Goal: Communication & Community: Answer question/provide support

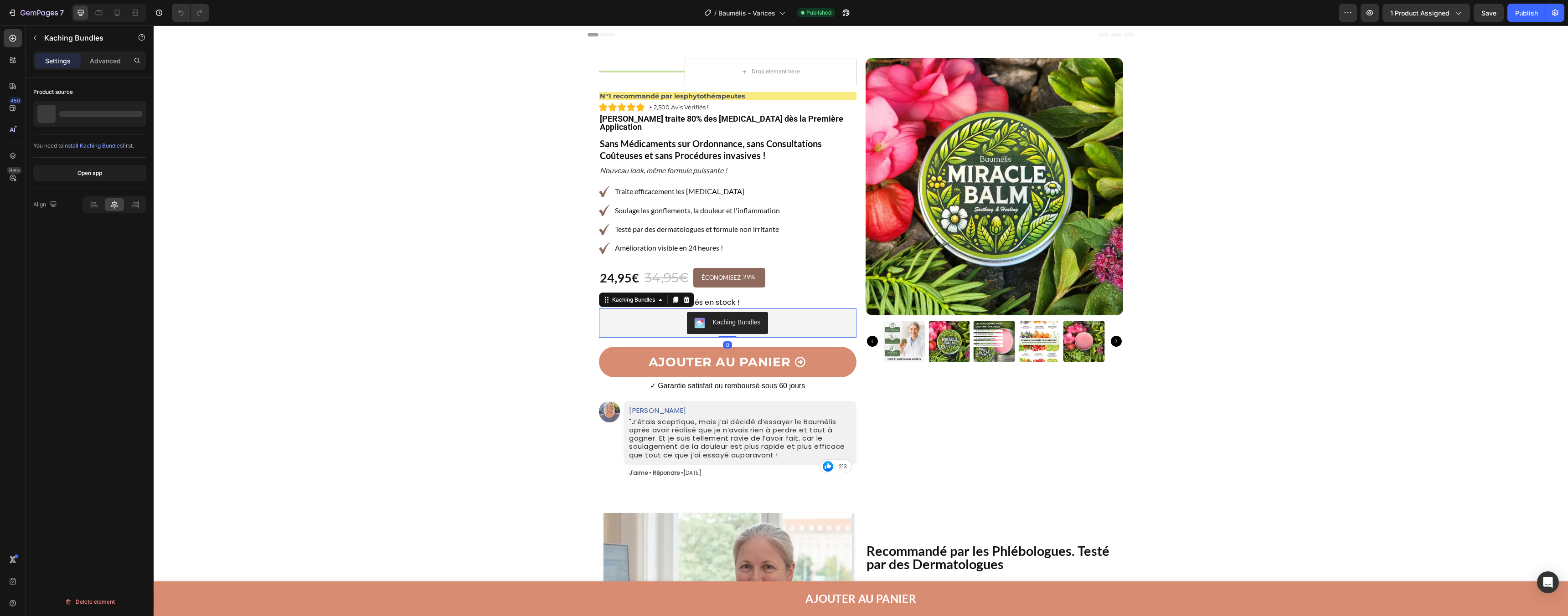
click at [671, 312] on div "Kaching Bundles" at bounding box center [727, 323] width 250 height 22
click at [9, 64] on icon at bounding box center [12, 60] width 9 height 9
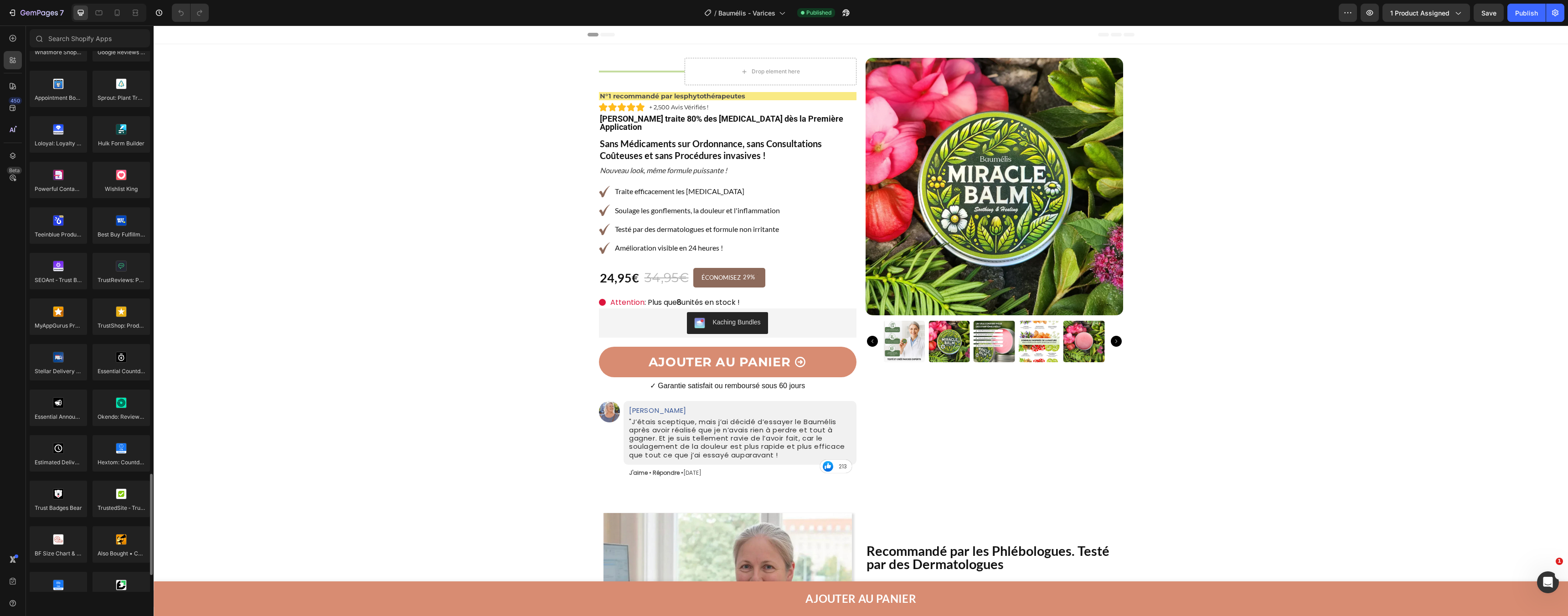
scroll to position [2340, 0]
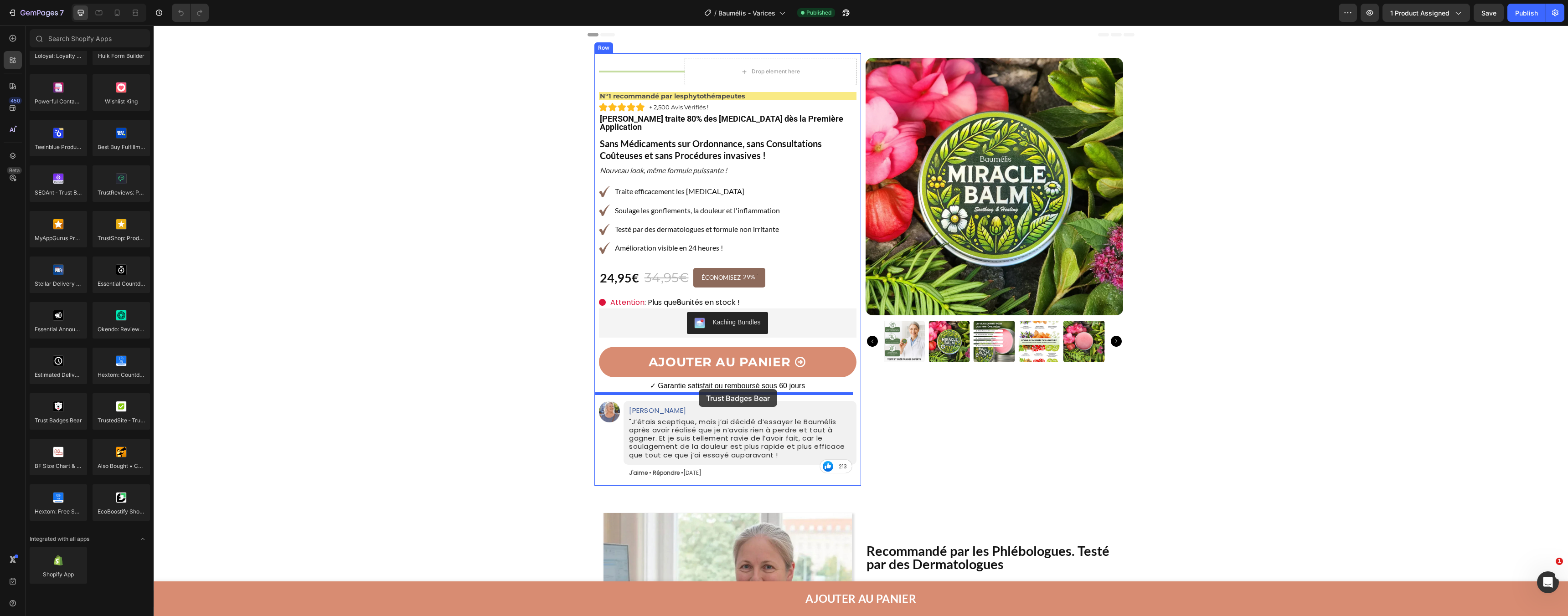
drag, startPoint x: 217, startPoint y: 438, endPoint x: 699, endPoint y: 390, distance: 484.4
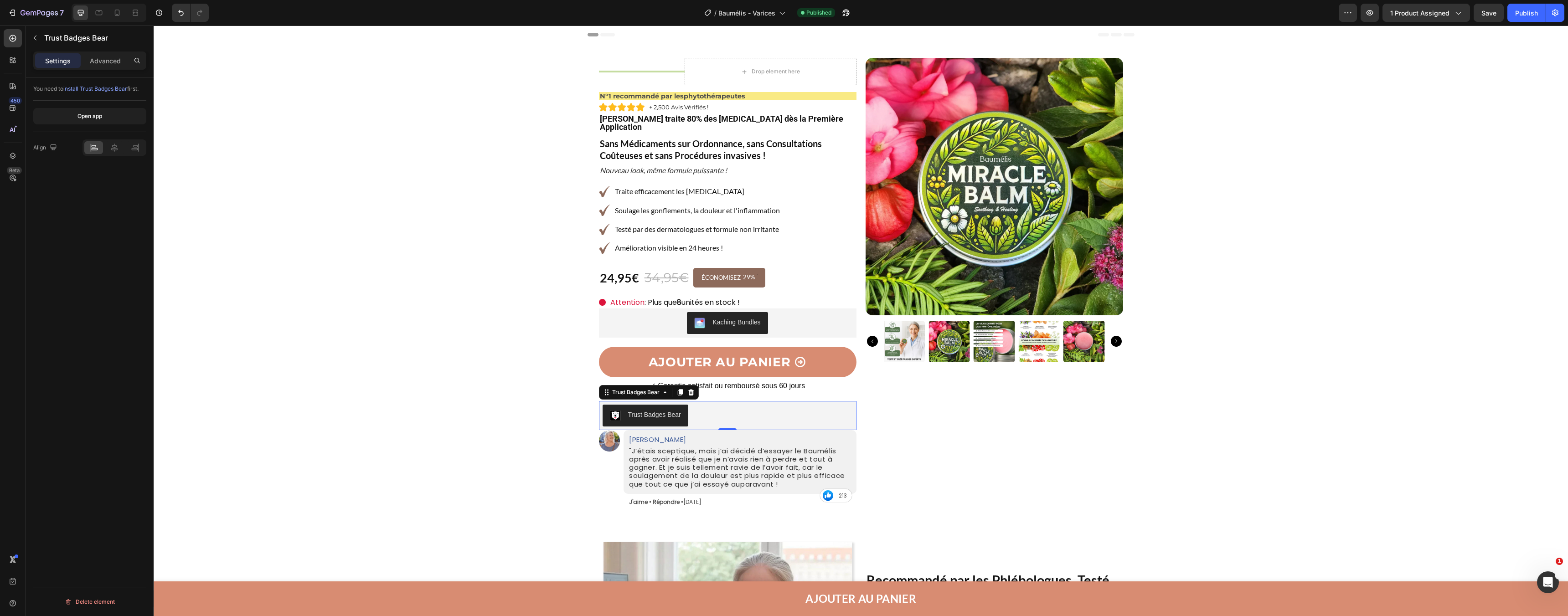
click at [718, 410] on div "Trust Badges Bear" at bounding box center [727, 416] width 250 height 22
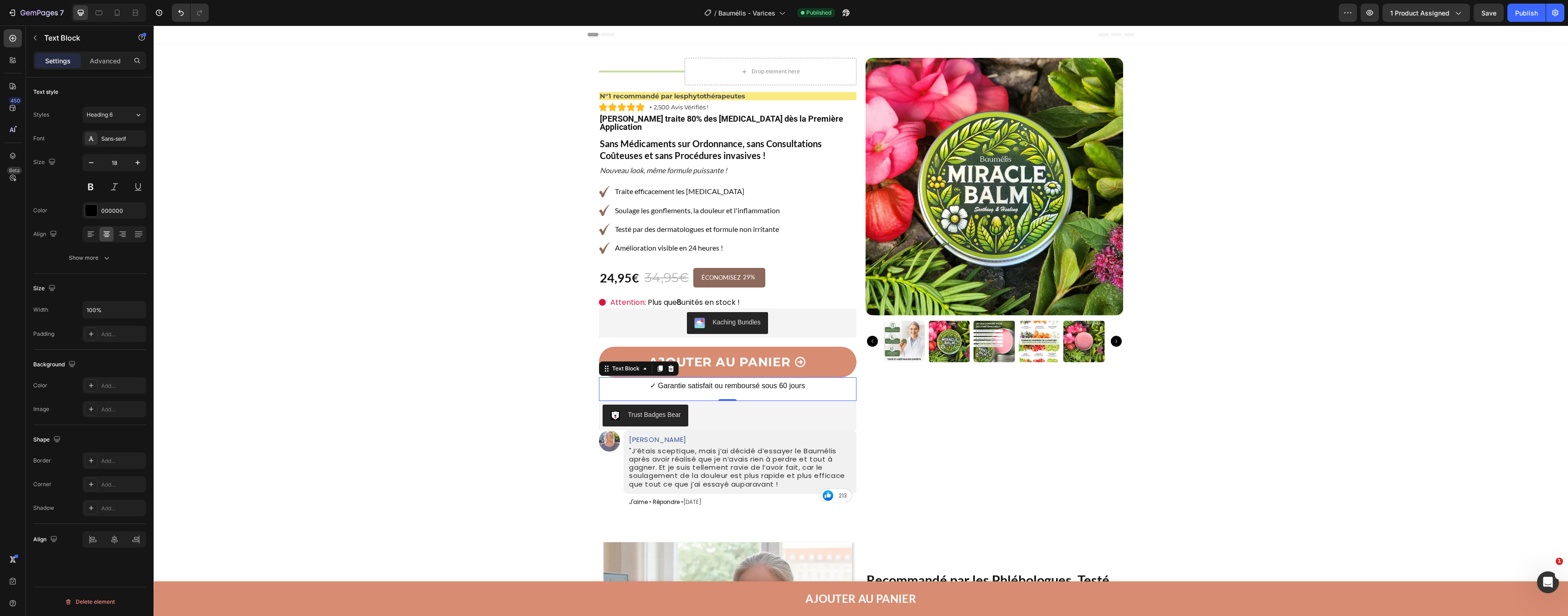
click at [723, 384] on div "✓ Garantie satisfait ou remboursé sous 60 jours" at bounding box center [727, 386] width 257 height 12
click at [102, 65] on p "Advanced" at bounding box center [105, 61] width 31 height 10
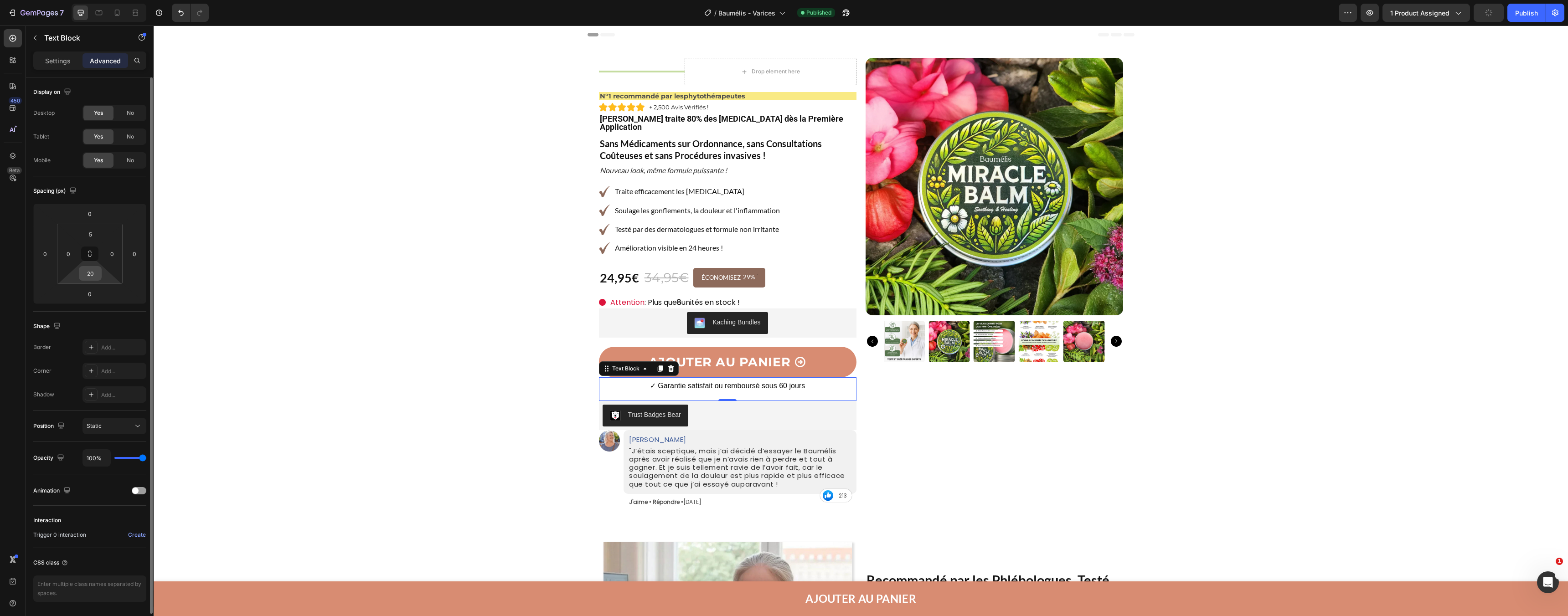
click at [90, 275] on input "20" at bounding box center [90, 273] width 18 height 13
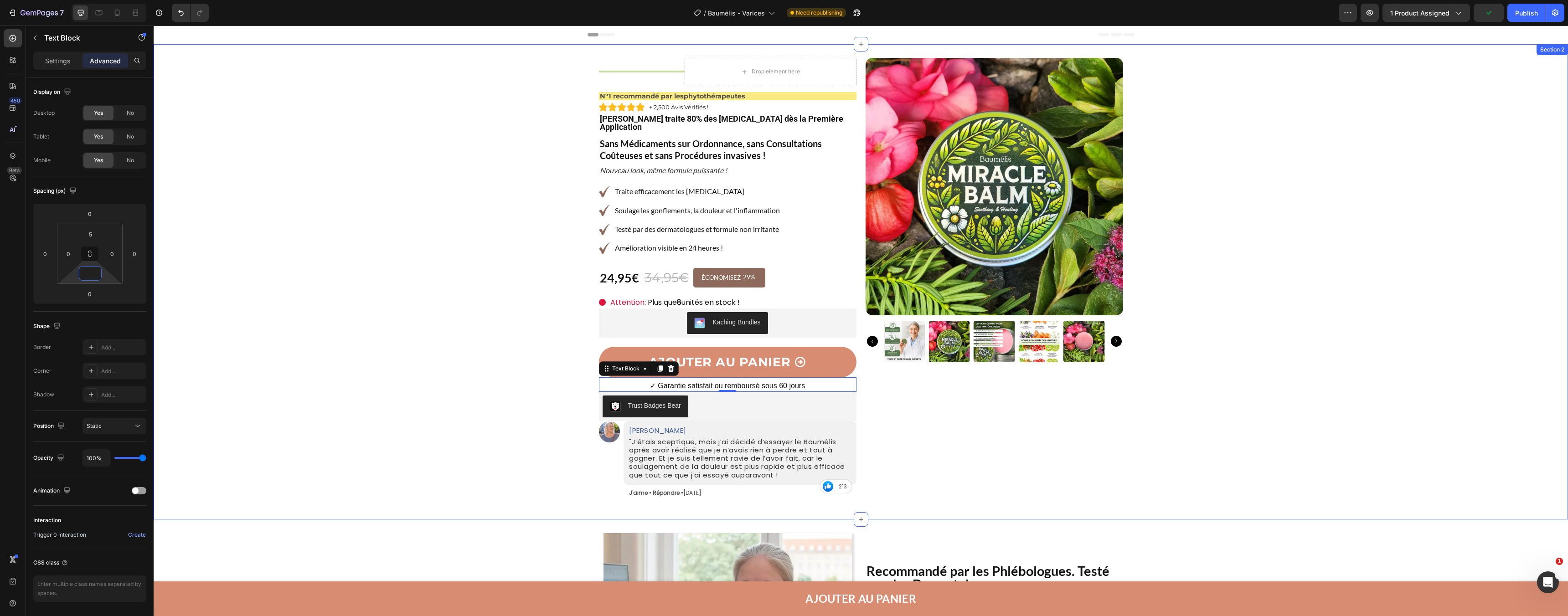
type input "0"
click at [716, 401] on div "Trust Badges Bear" at bounding box center [727, 407] width 250 height 22
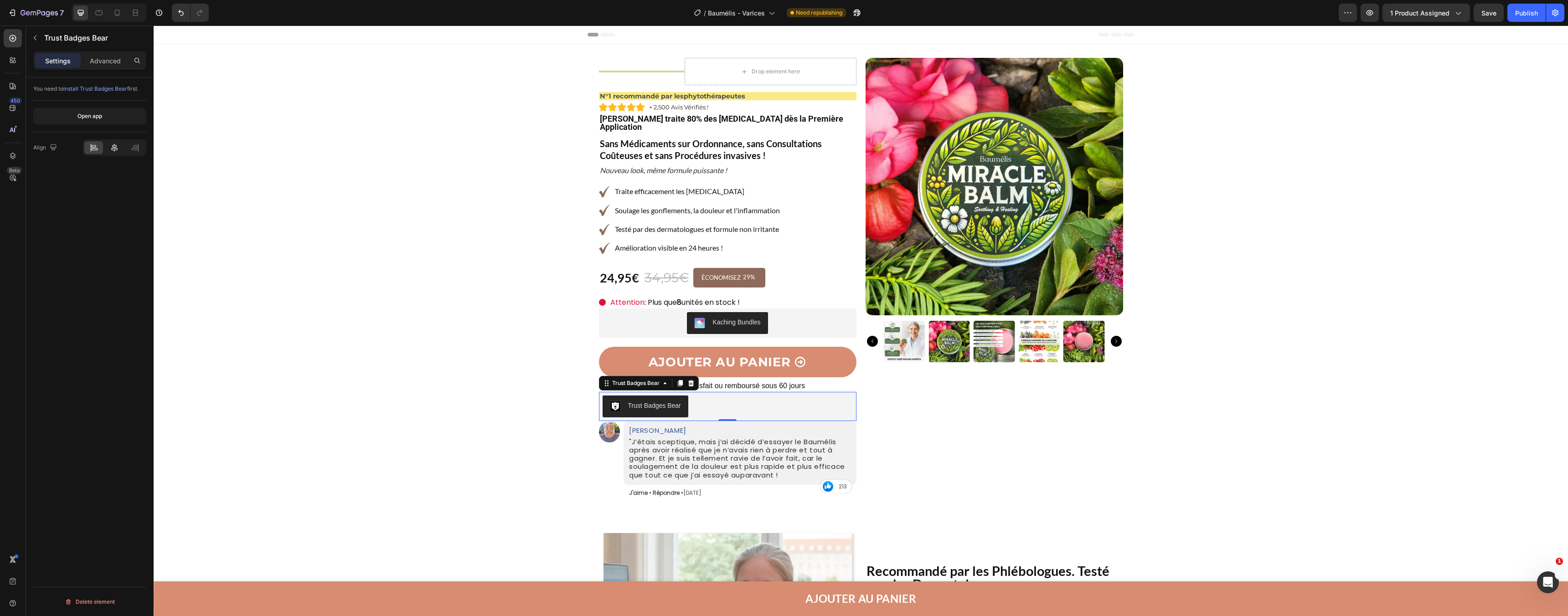
click at [108, 147] on div at bounding box center [114, 147] width 19 height 13
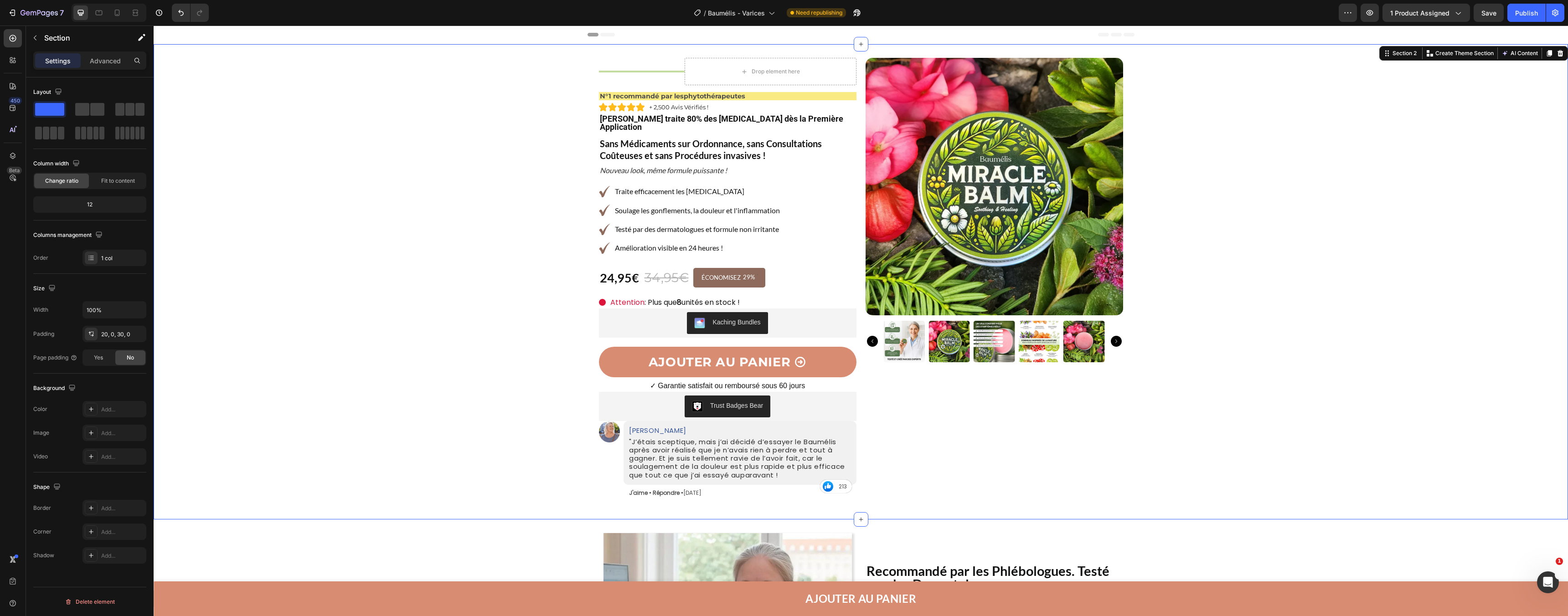
click at [584, 460] on div "Product Images Row Title Line Drop element here Row N°1 recommandé par les phyt…" at bounding box center [861, 280] width 1415 height 453
click at [635, 402] on div "Trust Badges Bear" at bounding box center [727, 407] width 250 height 22
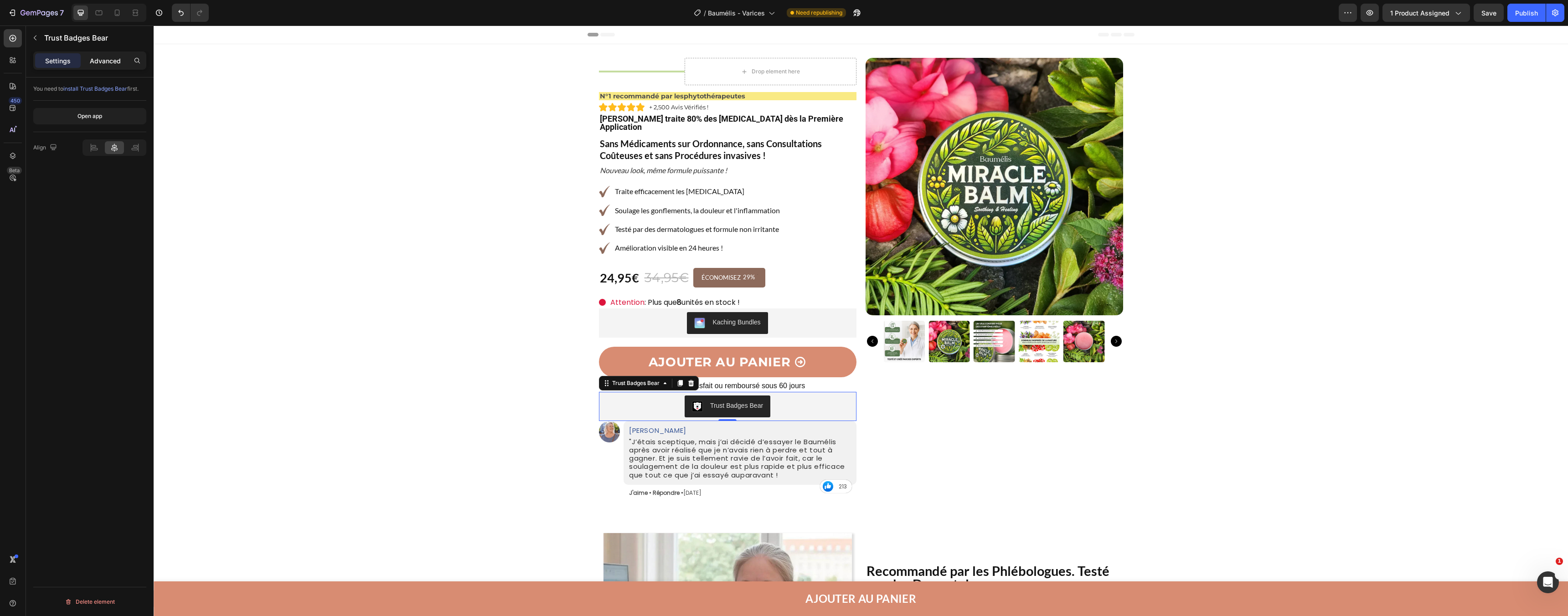
click at [111, 66] on div "Advanced" at bounding box center [105, 61] width 46 height 15
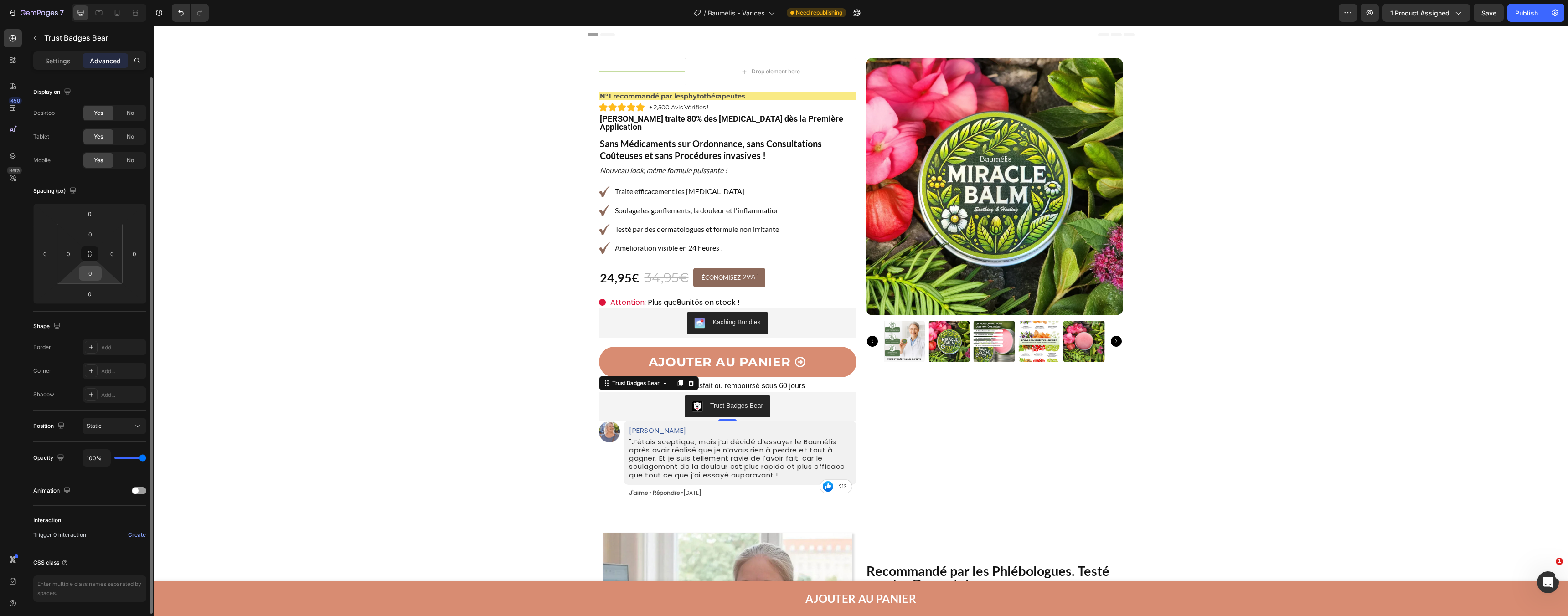
click at [96, 275] on input "0" at bounding box center [90, 273] width 18 height 13
type input "20"
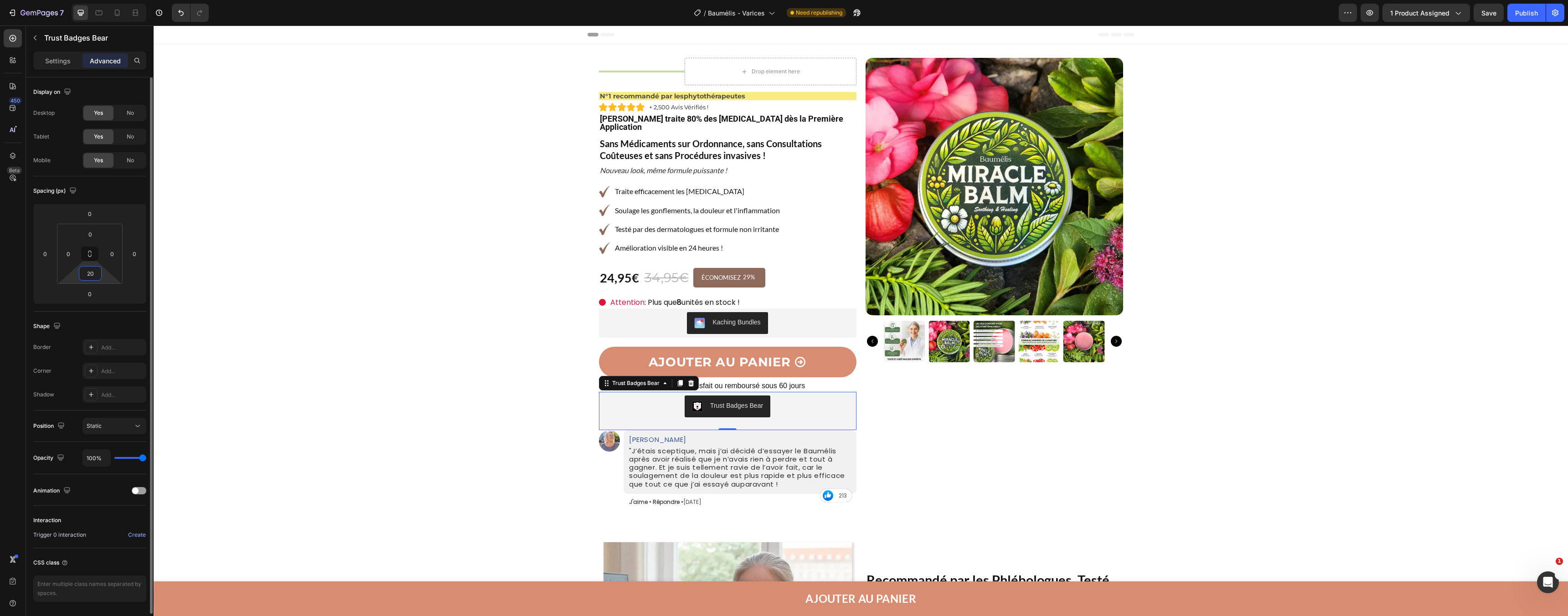
scroll to position [30, 0]
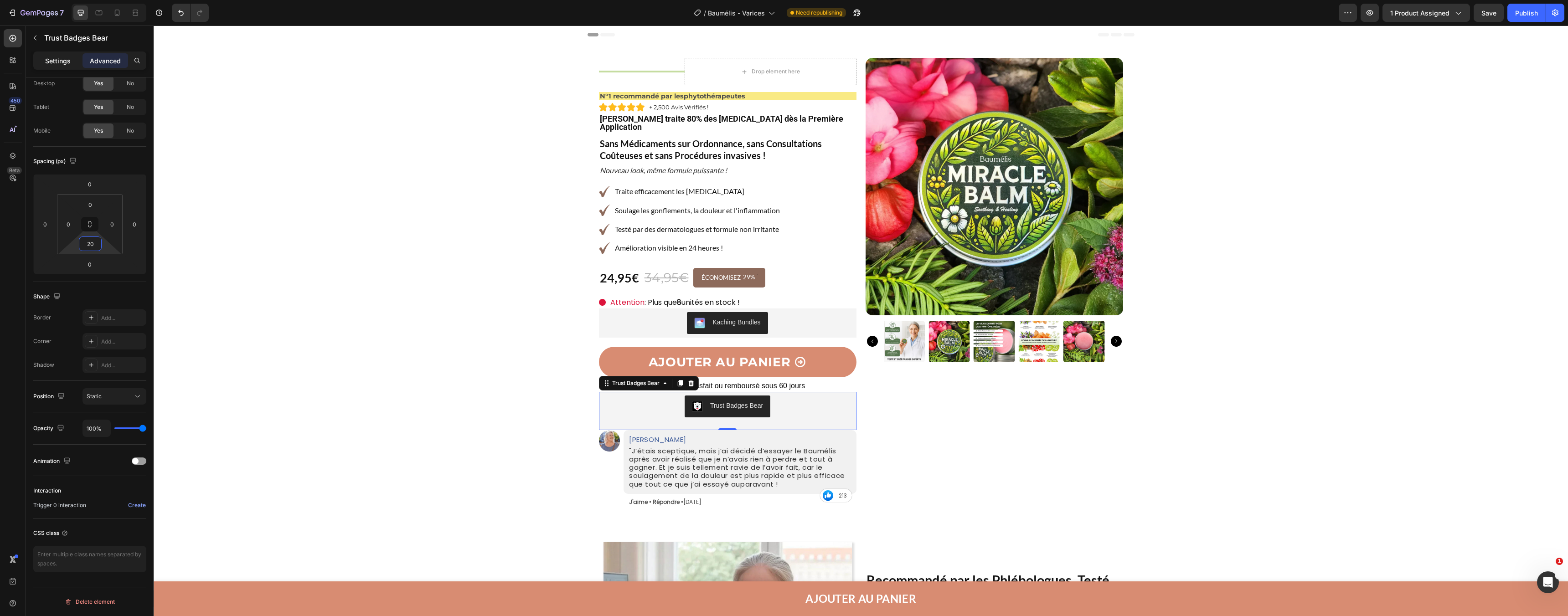
click at [65, 61] on p "Settings" at bounding box center [58, 61] width 26 height 10
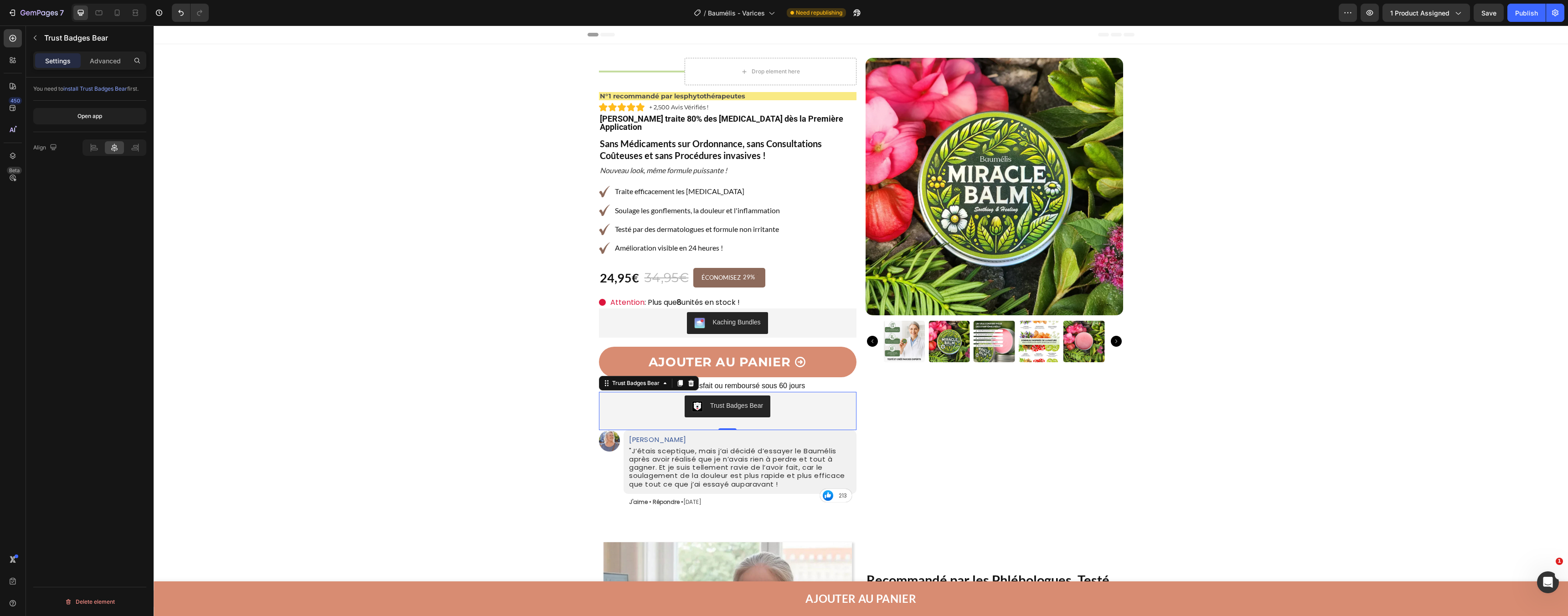
scroll to position [0, 0]
click at [1495, 17] on div "Save" at bounding box center [1489, 13] width 15 height 10
click at [1522, 17] on div "Publish" at bounding box center [1526, 13] width 23 height 10
click at [1491, 17] on div "Save" at bounding box center [1489, 13] width 15 height 10
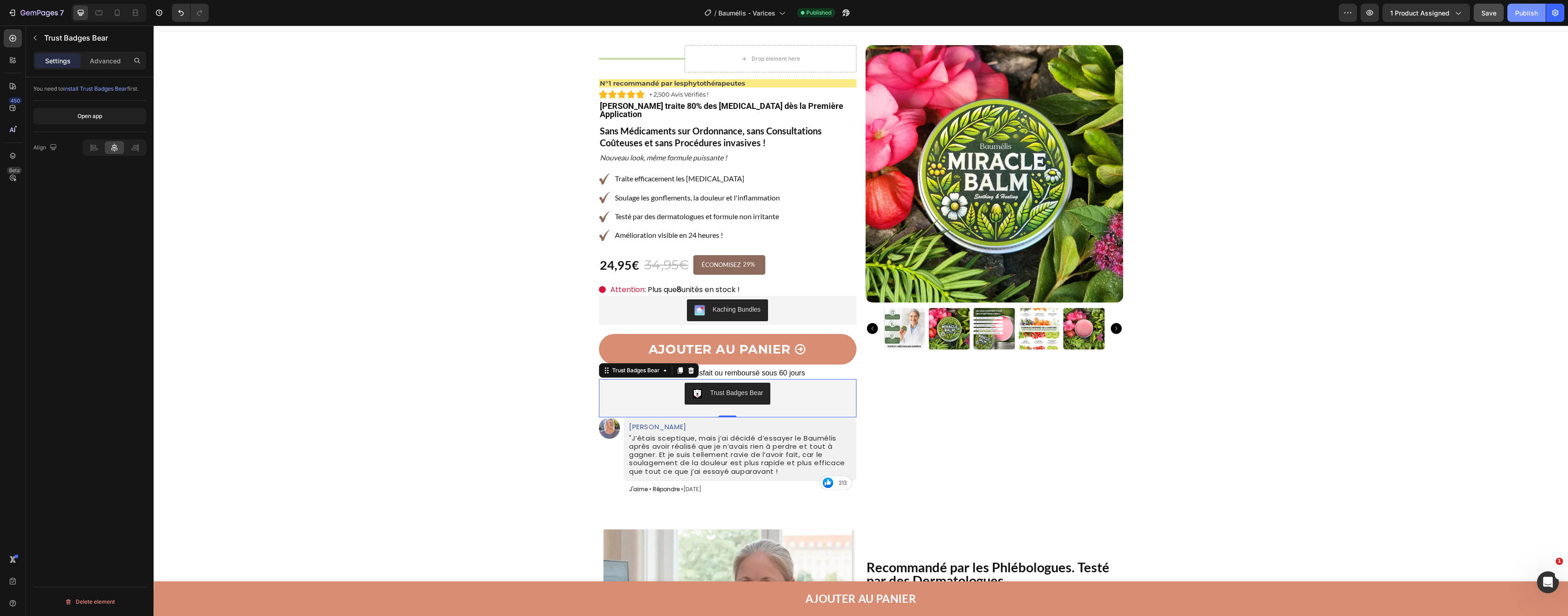
click at [1526, 12] on div "Publish" at bounding box center [1526, 13] width 23 height 10
click at [636, 391] on div "Trust Badges Bear" at bounding box center [727, 394] width 250 height 22
click at [34, 38] on icon "button" at bounding box center [35, 38] width 2 height 5
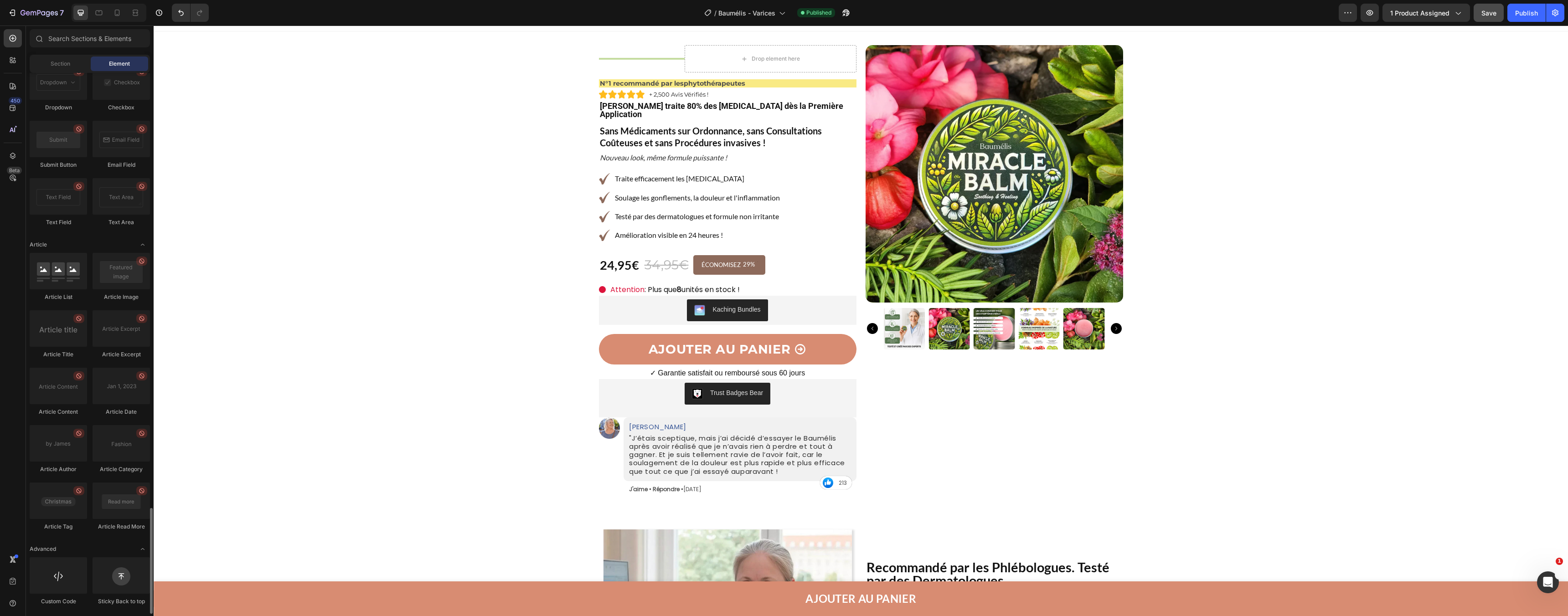
scroll to position [2221, 0]
click at [29, 14] on icon "button" at bounding box center [39, 13] width 37 height 8
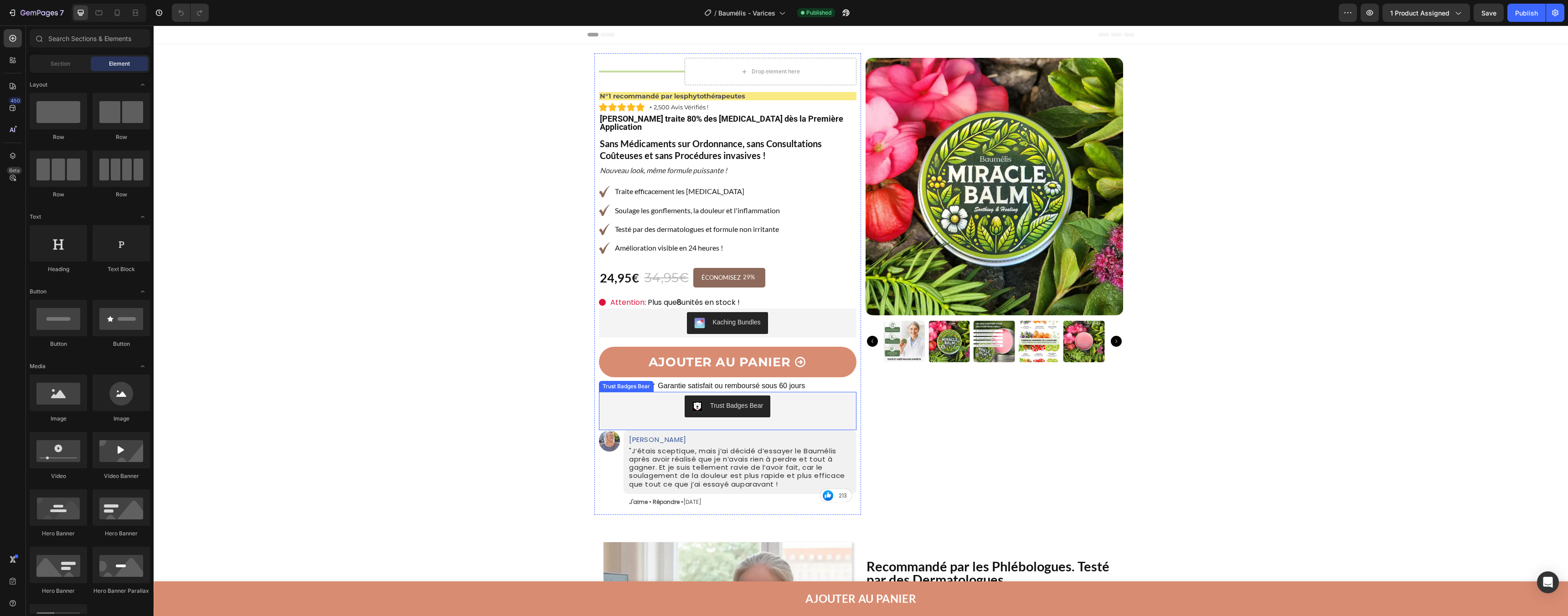
click at [794, 405] on div "Trust Badges Bear" at bounding box center [727, 407] width 250 height 22
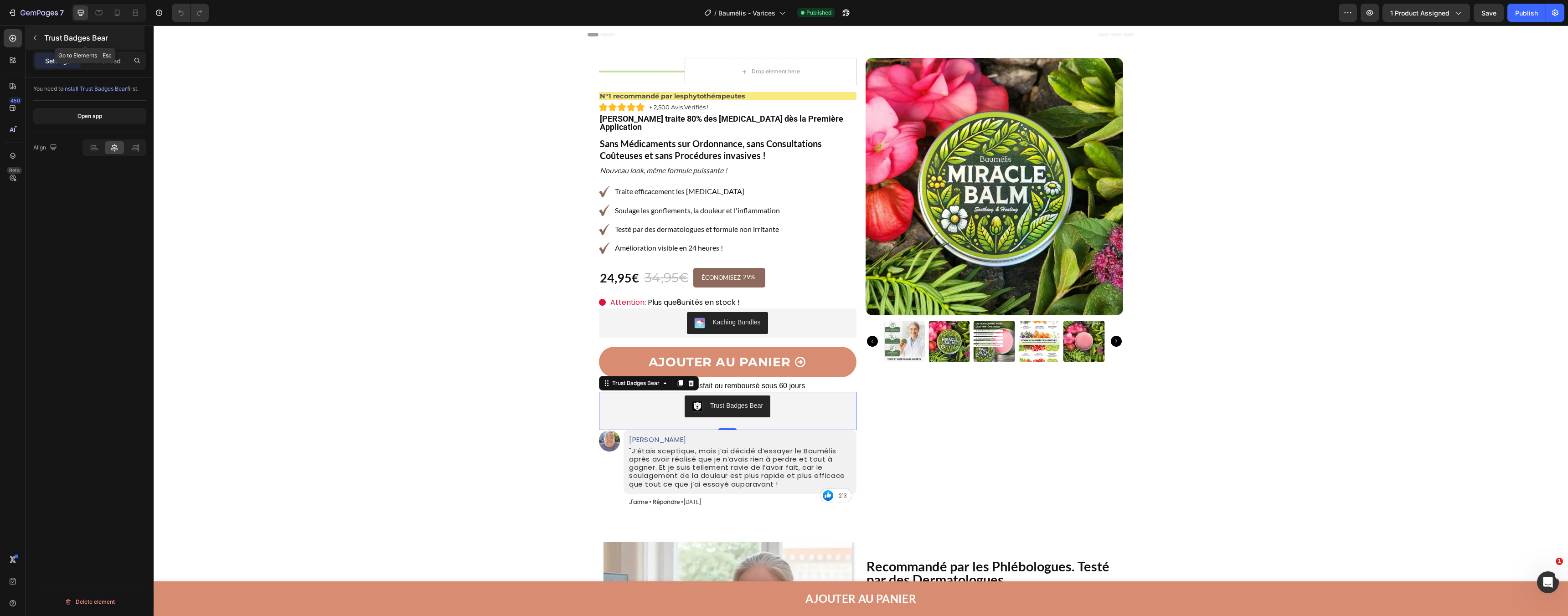
click at [36, 40] on icon "button" at bounding box center [35, 38] width 7 height 7
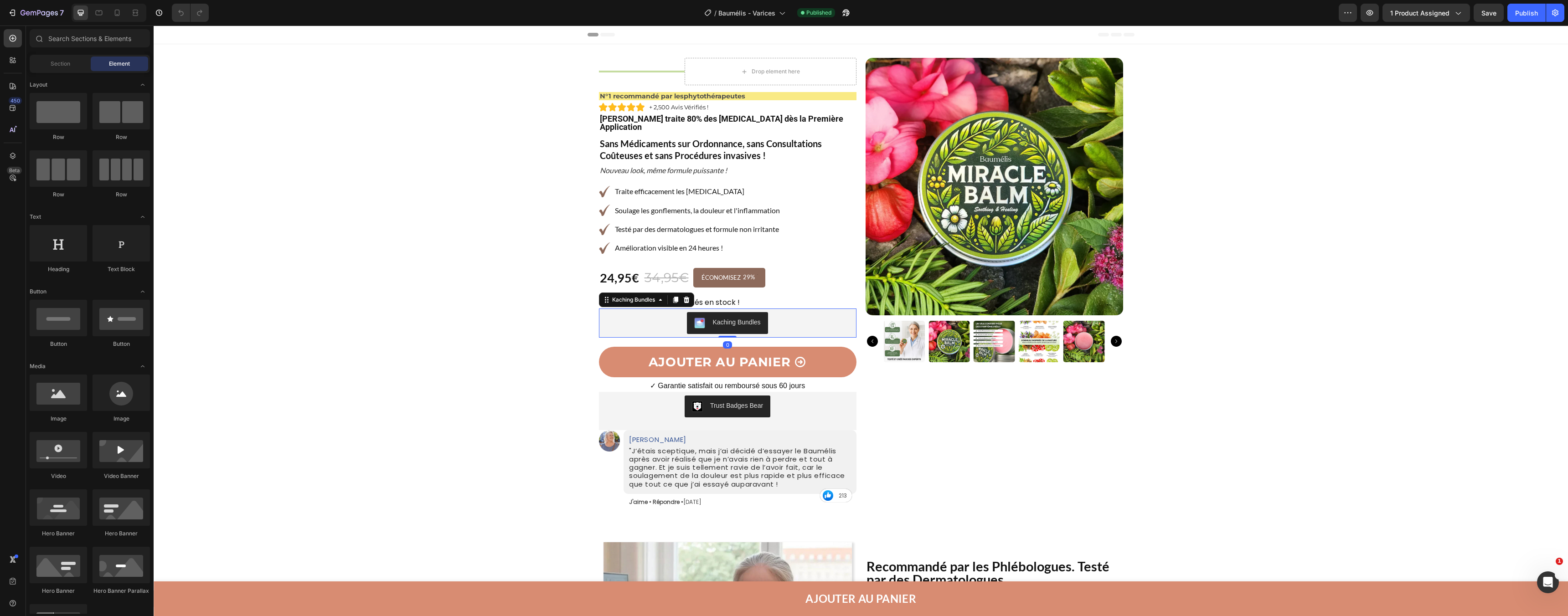
click at [680, 325] on div "Kaching Bundles" at bounding box center [727, 323] width 250 height 22
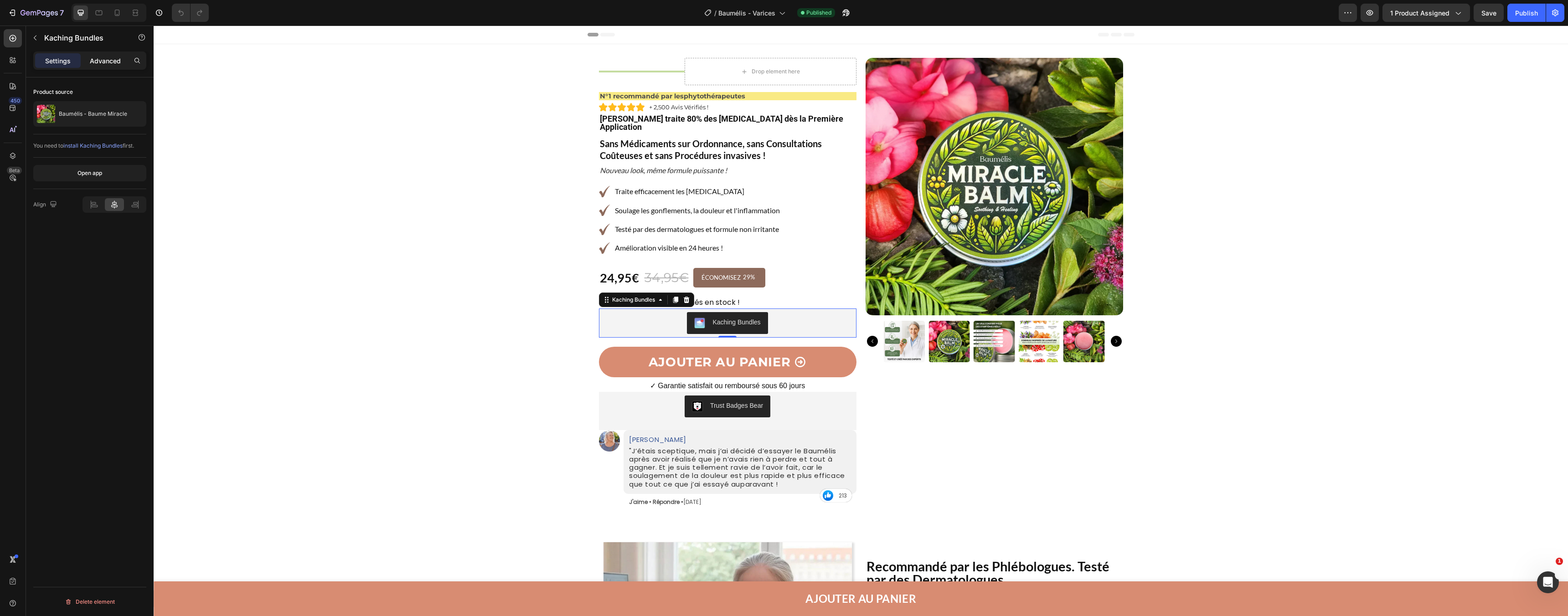
click at [99, 66] on div "Advanced" at bounding box center [105, 61] width 46 height 15
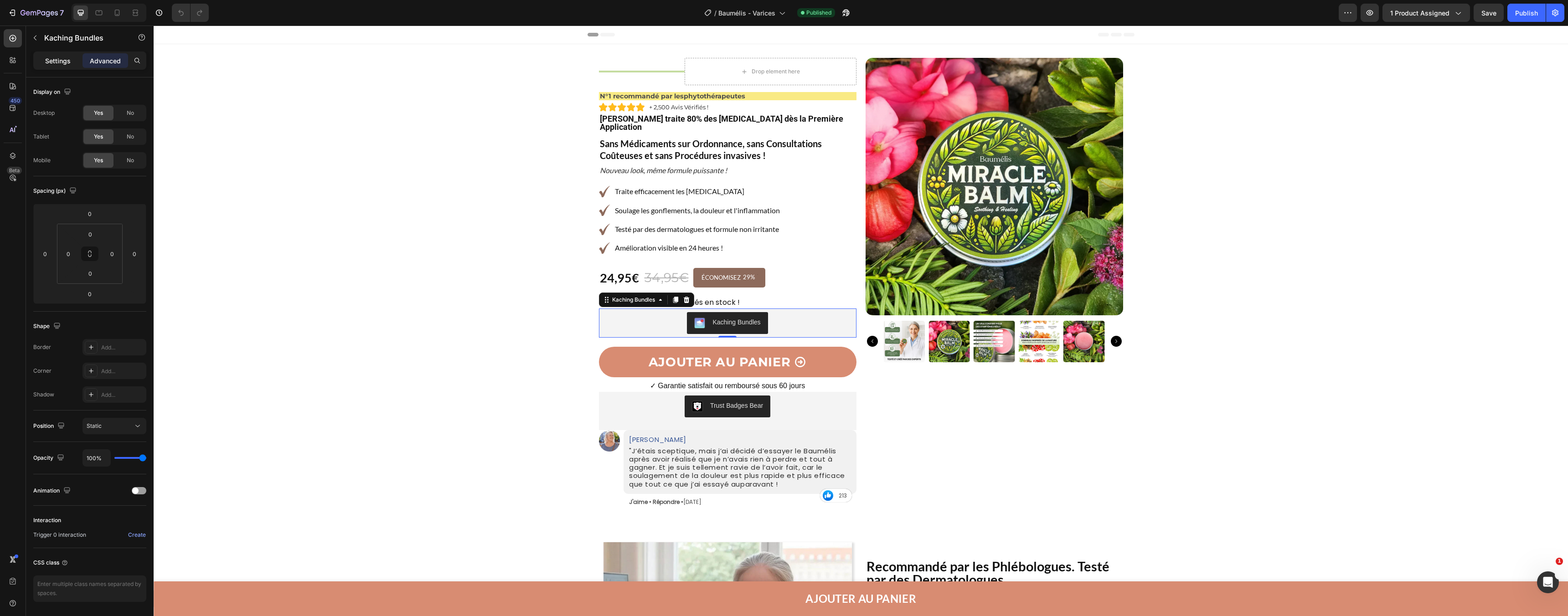
click at [55, 65] on p "Settings" at bounding box center [58, 61] width 26 height 10
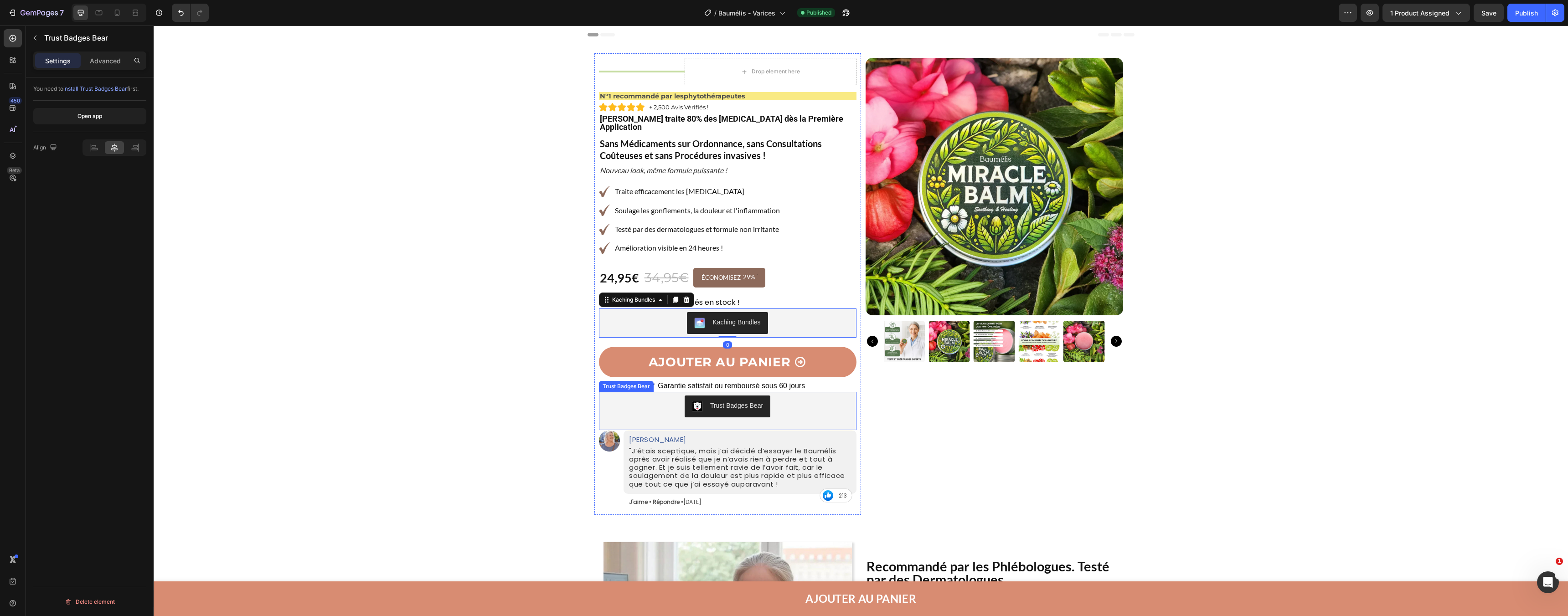
click at [679, 396] on div "Trust Badges Bear" at bounding box center [727, 407] width 250 height 22
click at [113, 114] on button "Open app" at bounding box center [90, 116] width 113 height 16
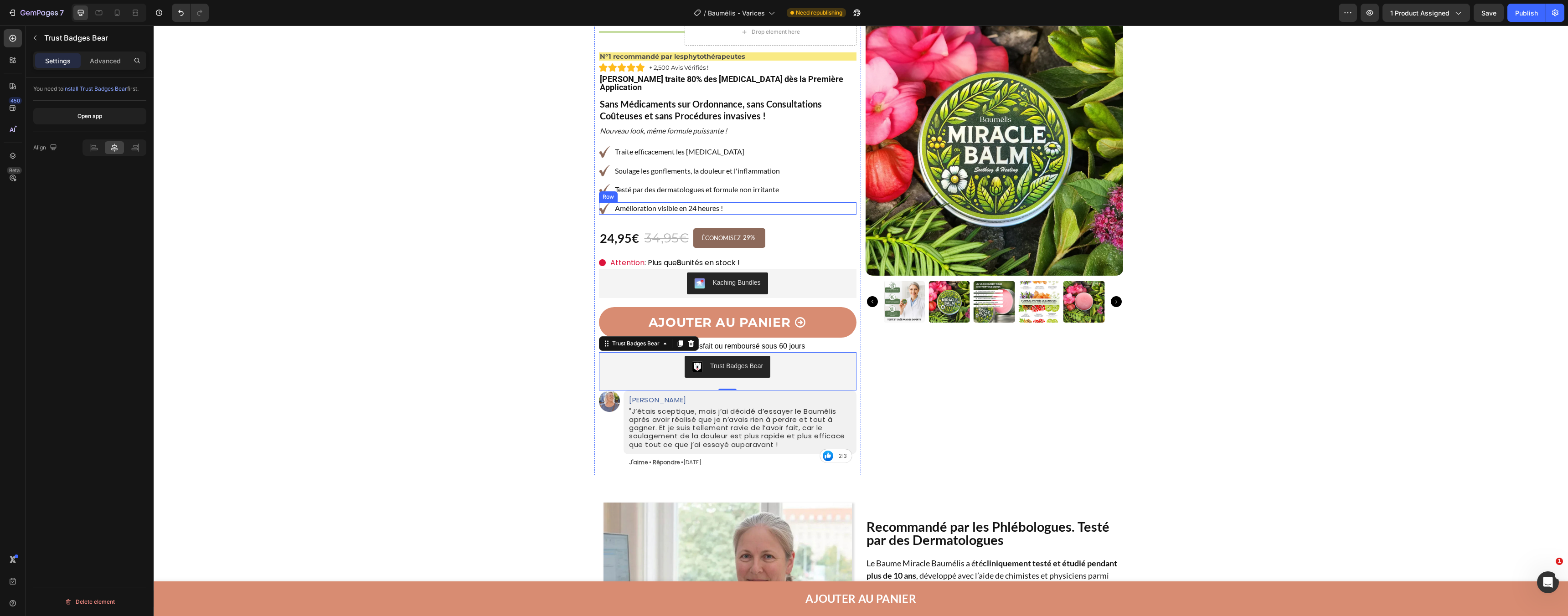
scroll to position [77, 0]
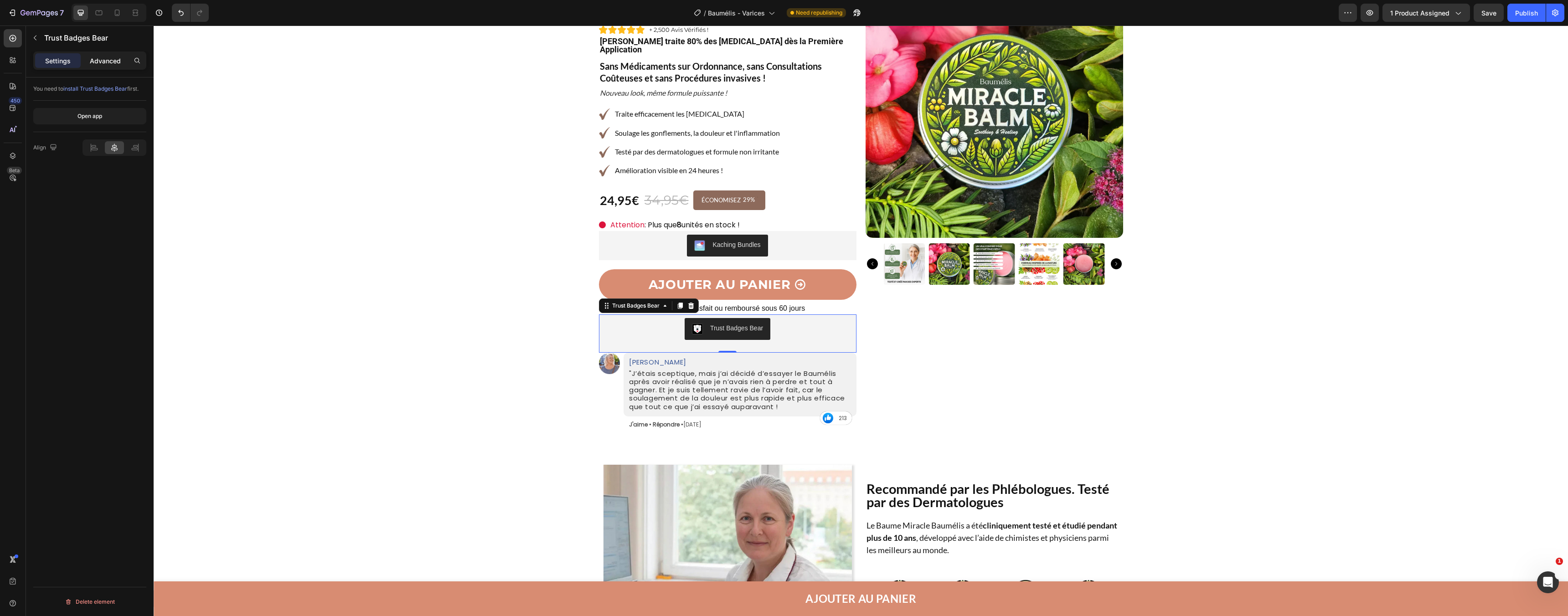
click at [112, 63] on p "Advanced" at bounding box center [105, 61] width 31 height 10
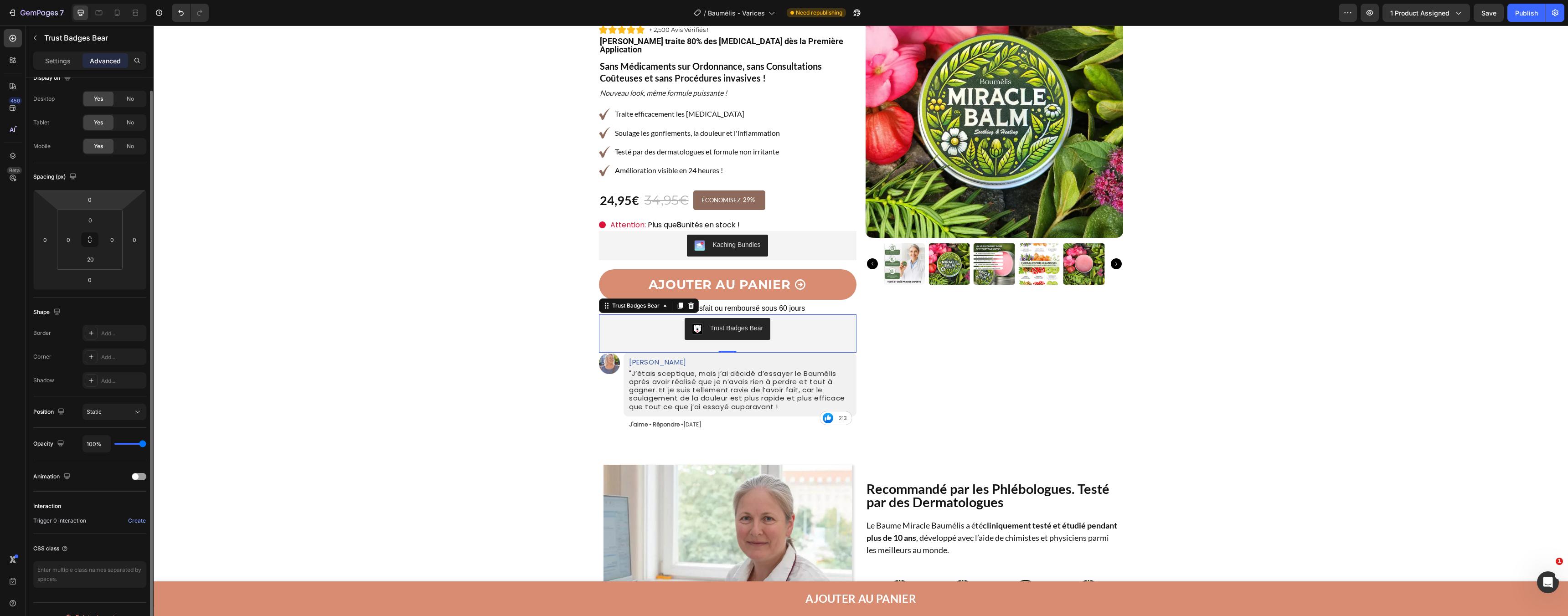
scroll to position [30, 0]
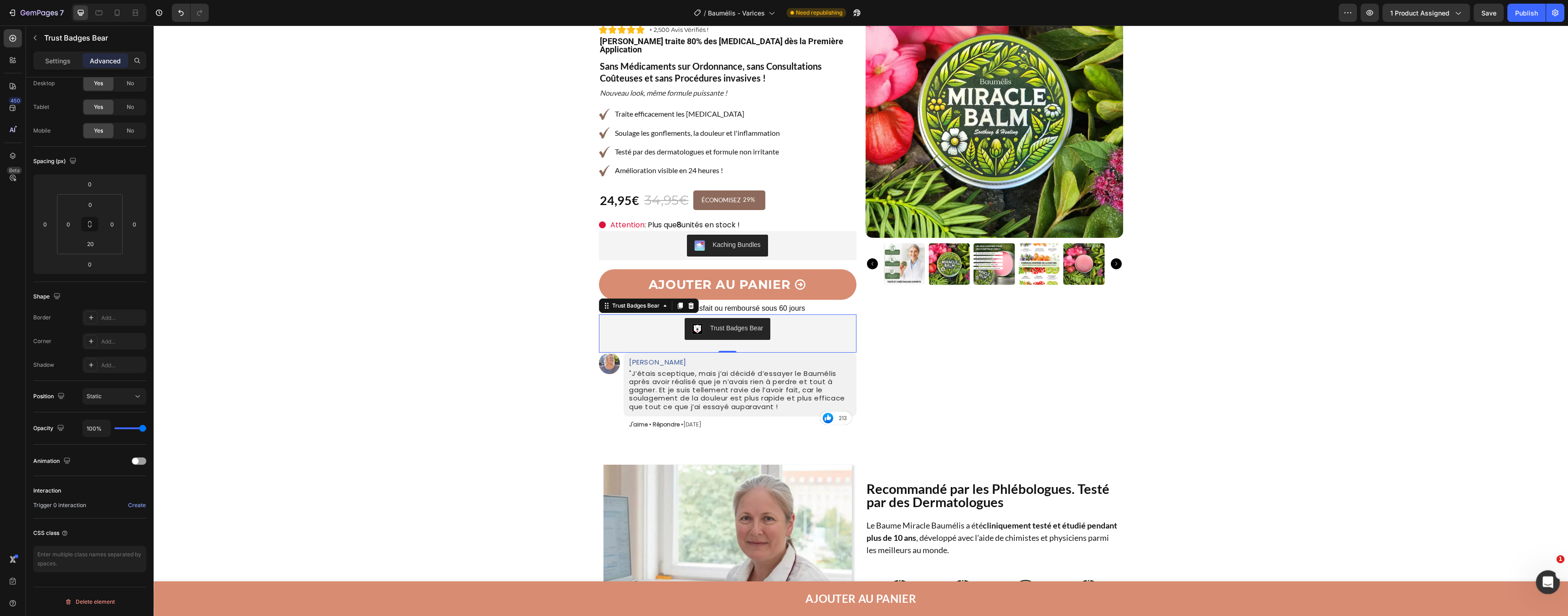
click at [1556, 579] on div "Open Intercom Messenger" at bounding box center [1546, 581] width 30 height 30
click at [1513, 551] on button "1 Messages" at bounding box center [1513, 560] width 91 height 37
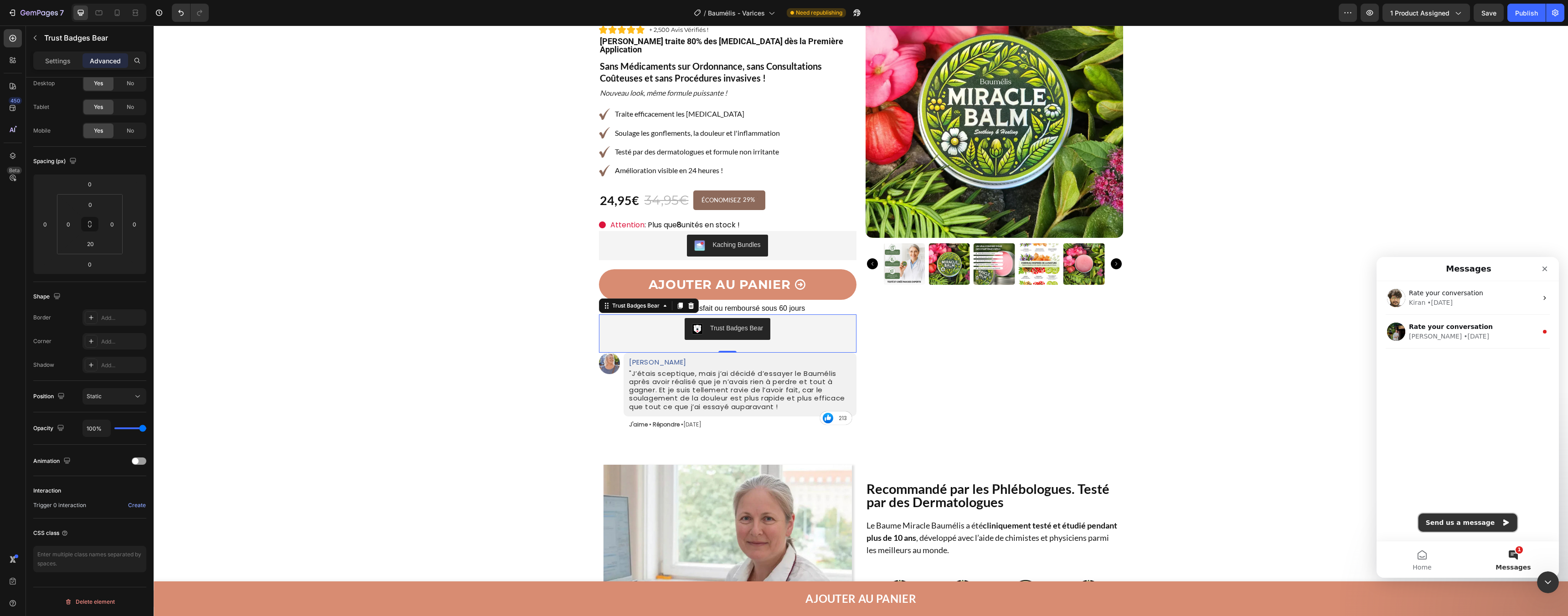
click at [1471, 528] on button "Send us a message" at bounding box center [1468, 523] width 99 height 18
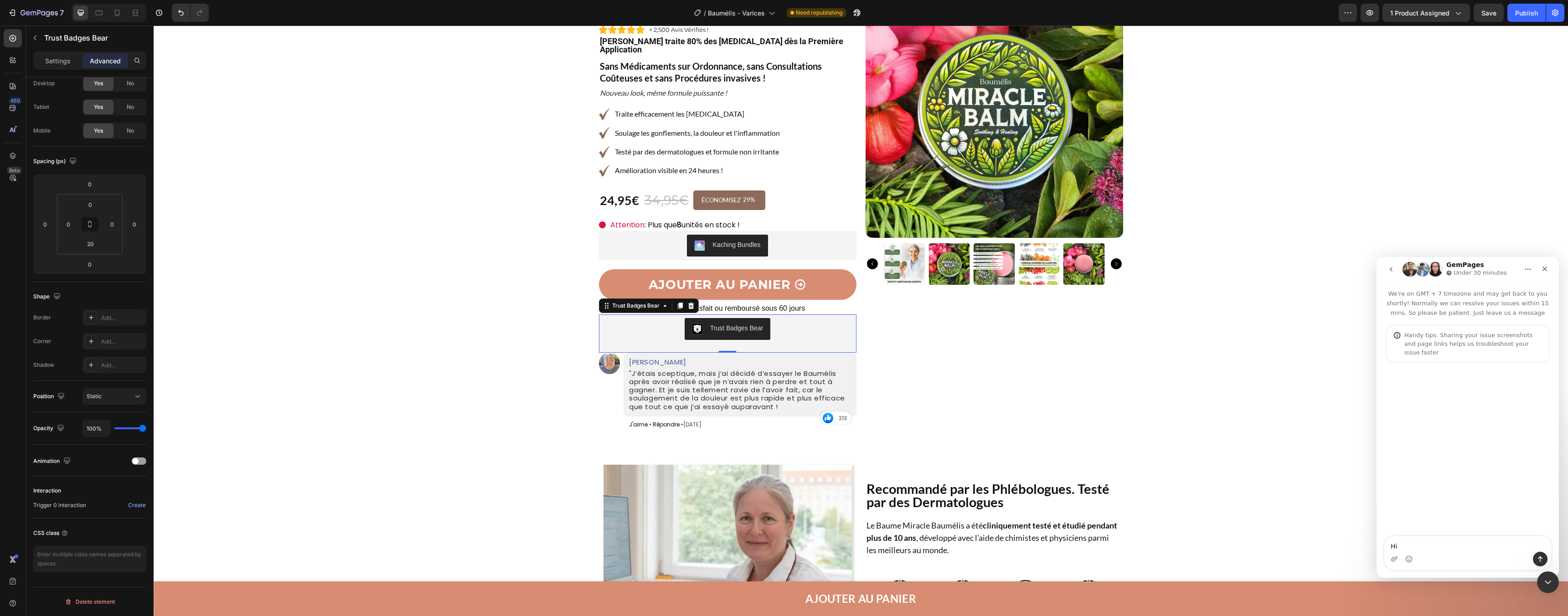
type textarea "Hi !"
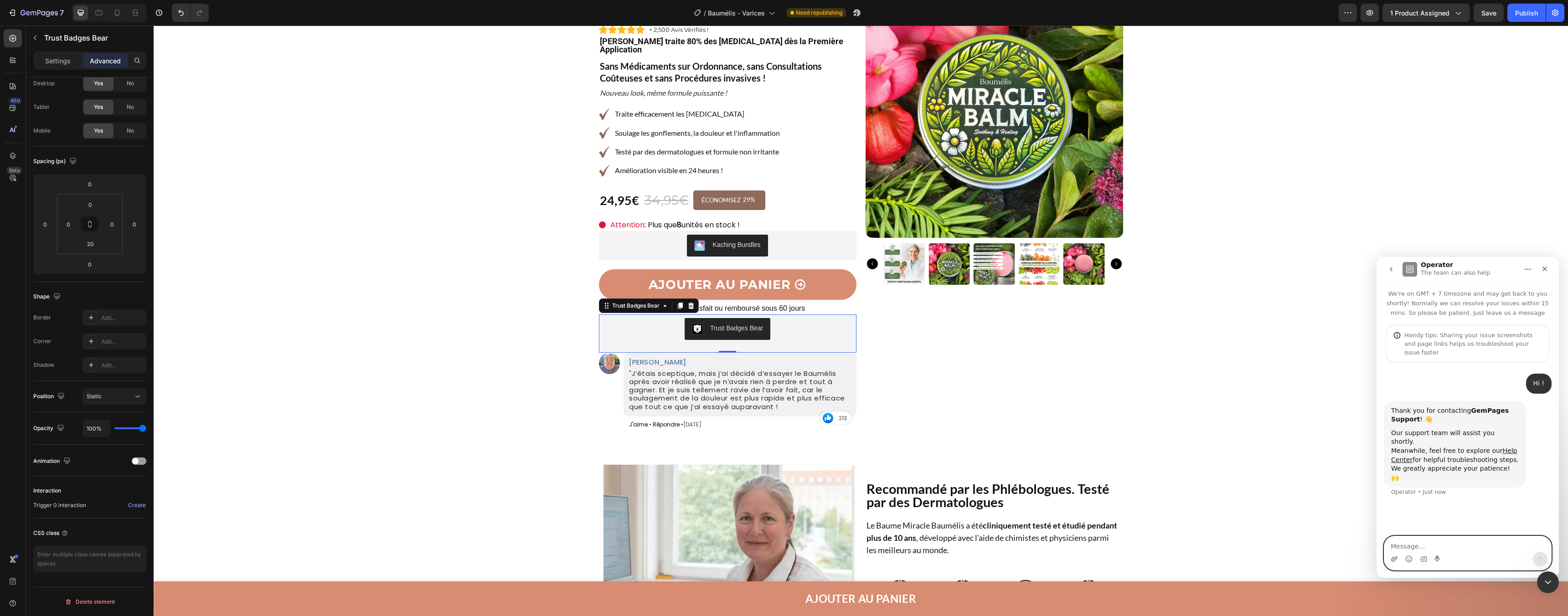
click at [1392, 557] on icon "Upload attachment" at bounding box center [1395, 559] width 7 height 7
click at [1544, 558] on button "Send a message…" at bounding box center [1540, 559] width 15 height 15
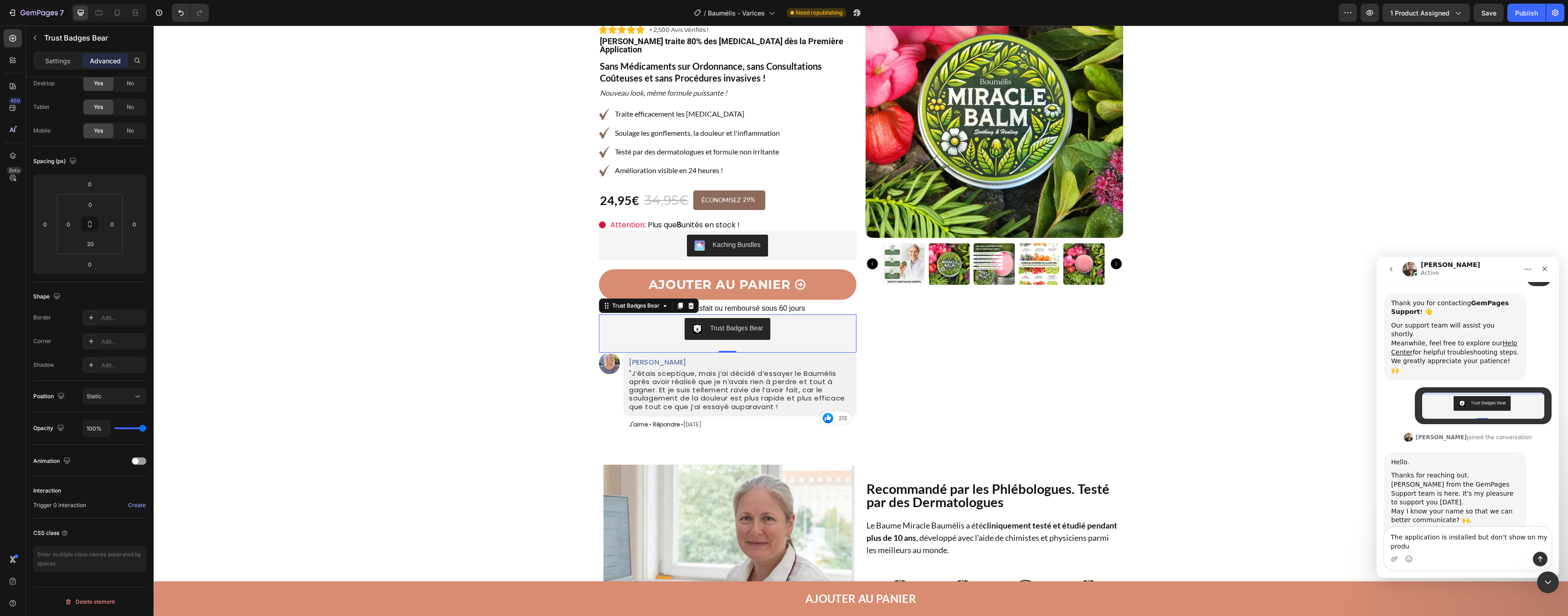
scroll to position [117, 0]
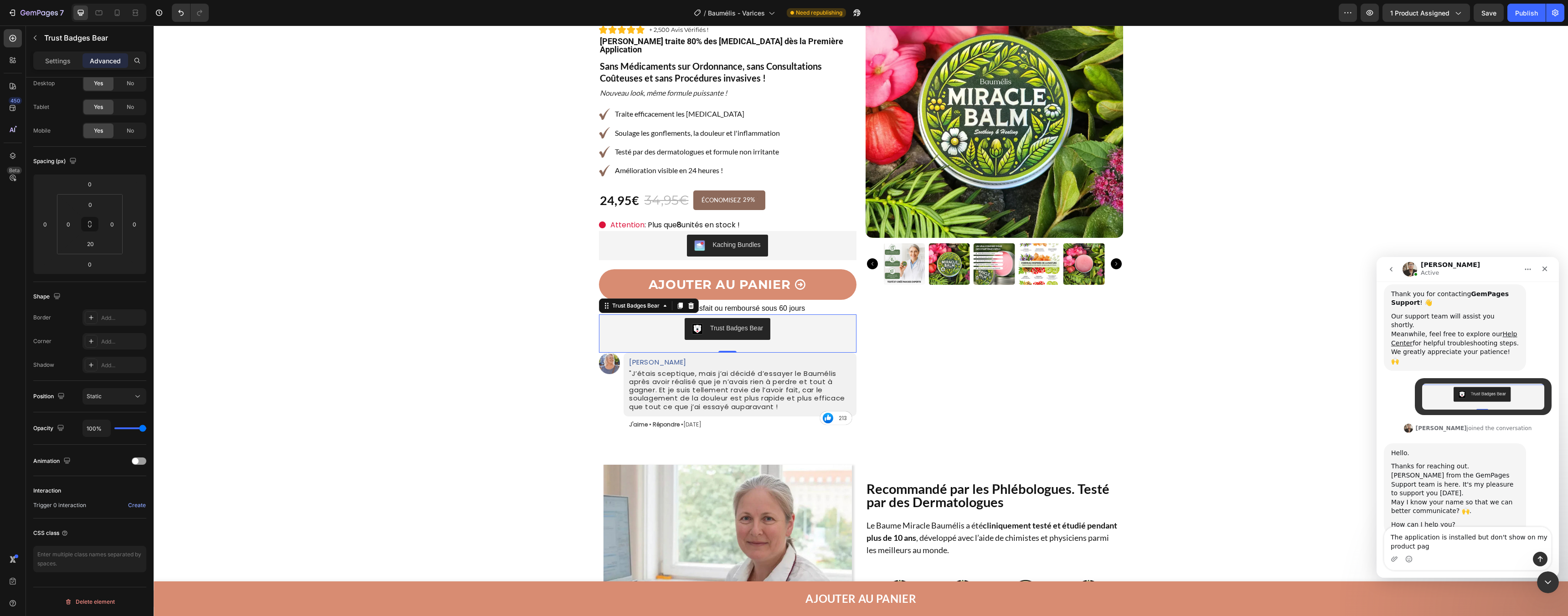
type textarea "The application is installed but don't show on my product page"
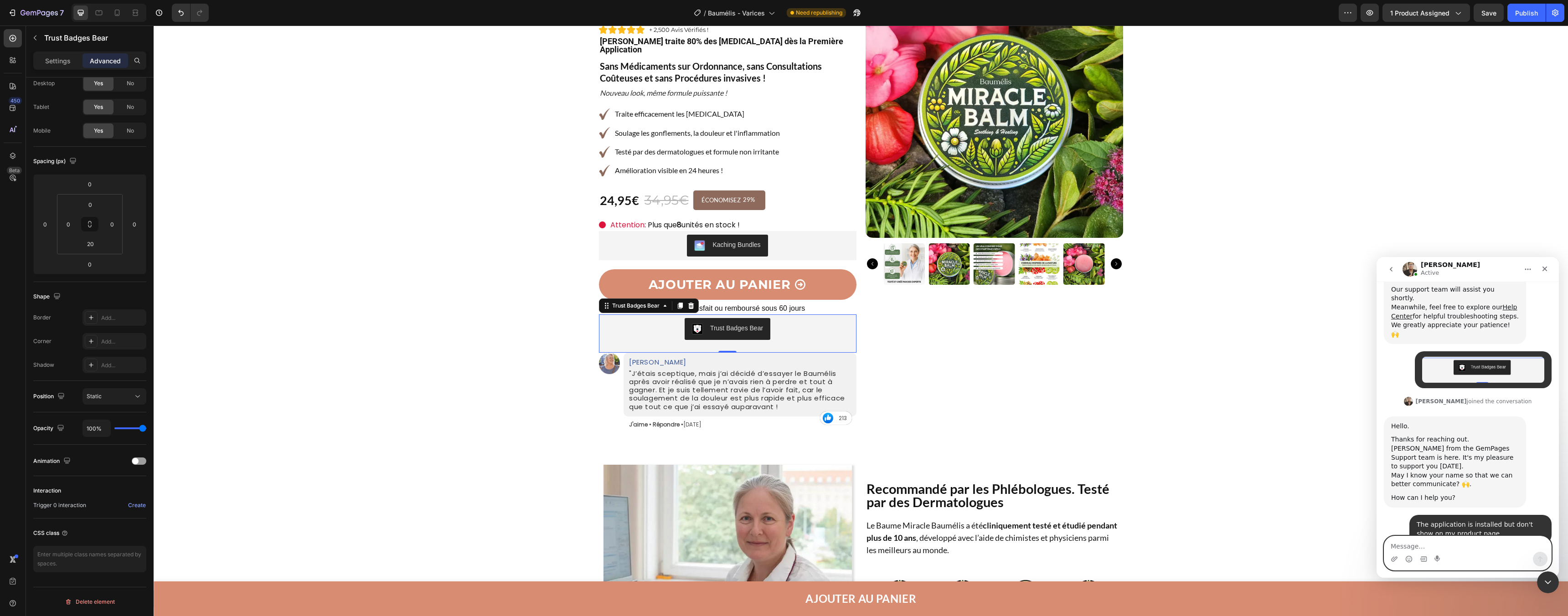
scroll to position [209, 0]
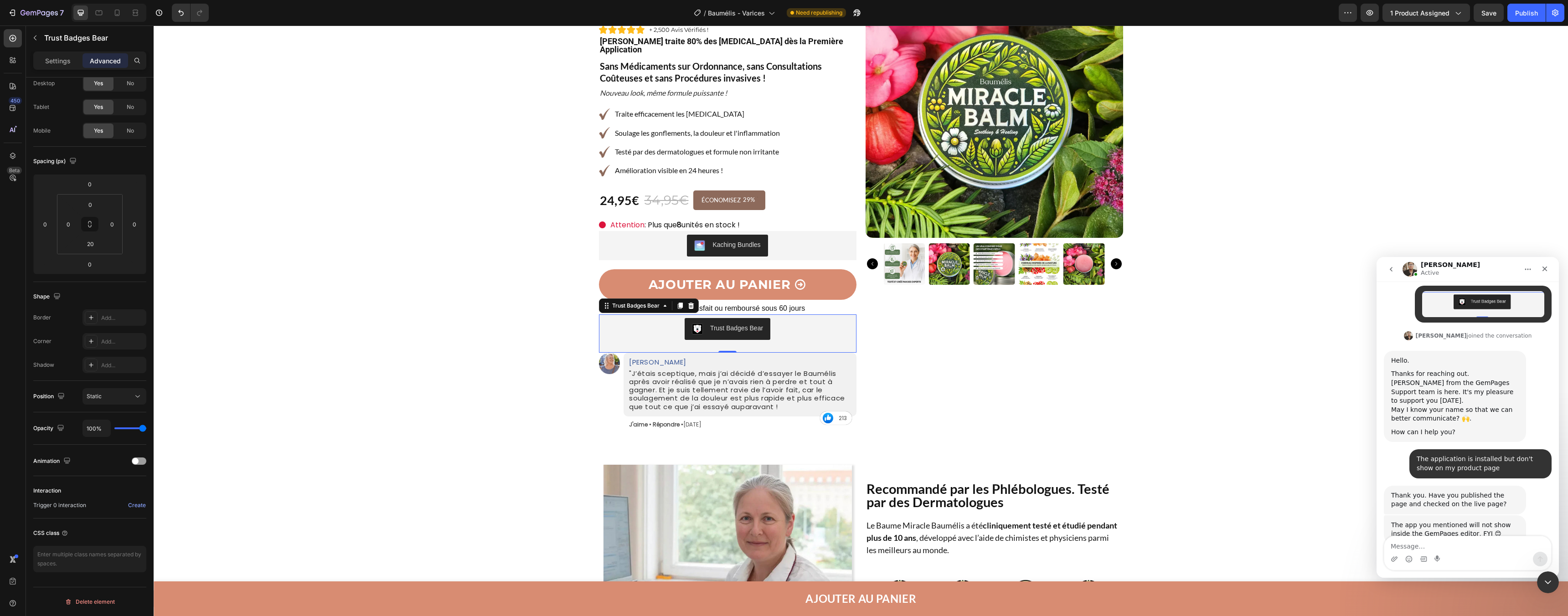
click at [1494, 521] on div "The app you mentioned will not show inside the GemPages editor, FYI 😊" at bounding box center [1455, 530] width 128 height 18
click at [1446, 545] on textarea "Message…" at bounding box center [1468, 544] width 167 height 15
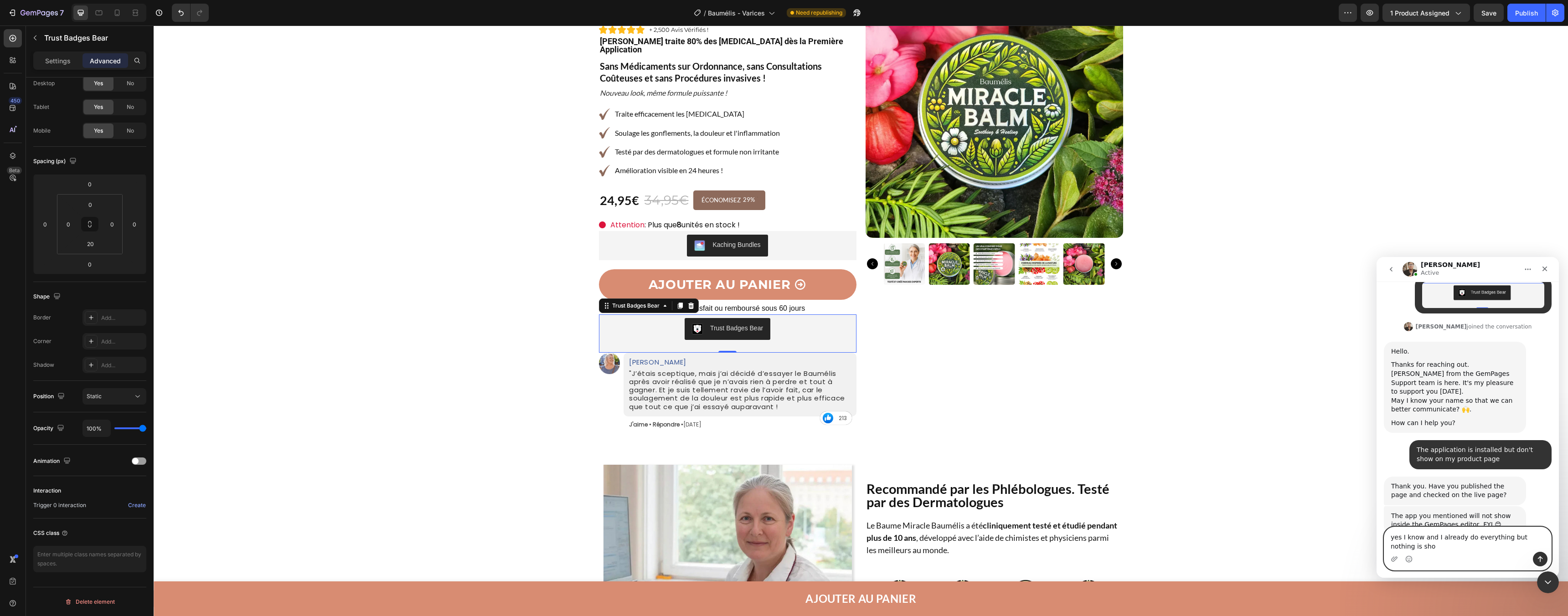
type textarea "yes I know and I already do everything but nothing is show"
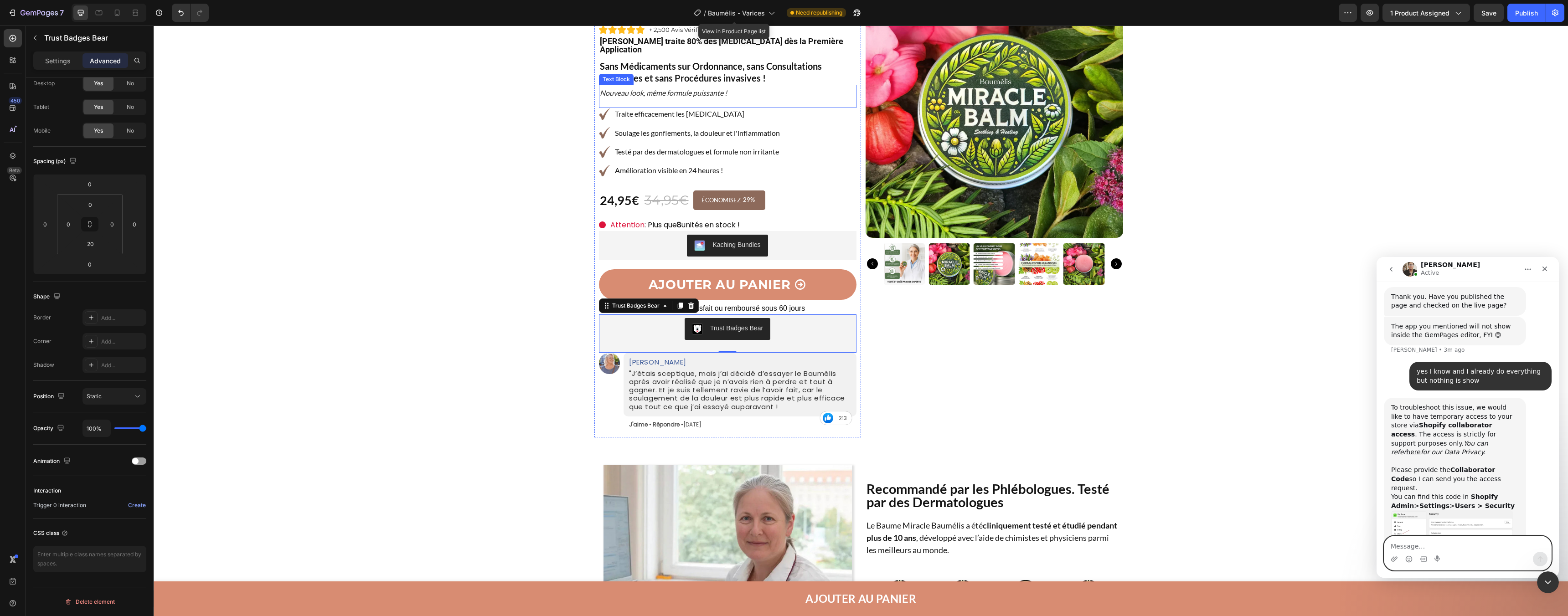
scroll to position [424, 0]
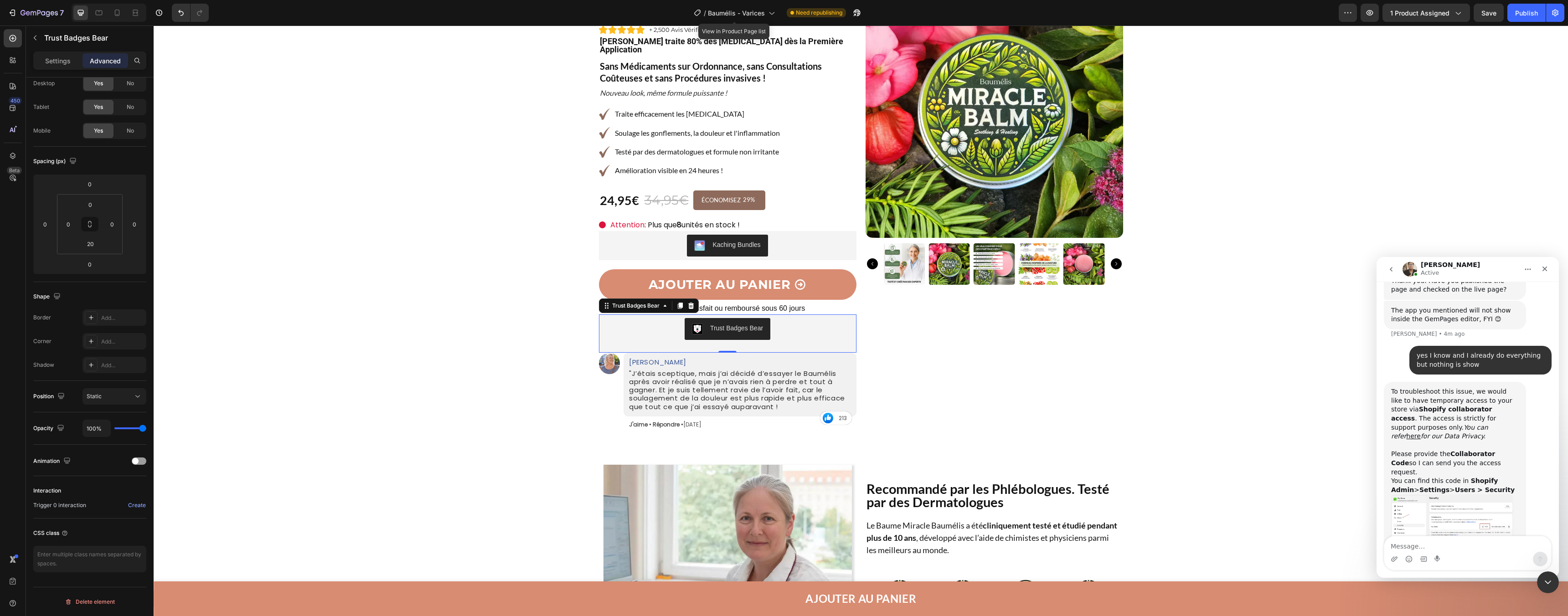
click at [1455, 535] on div "To troubleshoot this issue, we would like to have temporary access to your stor…" at bounding box center [1468, 486] width 168 height 209
click at [1453, 545] on textarea "Message…" at bounding box center [1468, 544] width 167 height 15
paste textarea "4558"
type textarea "4558"
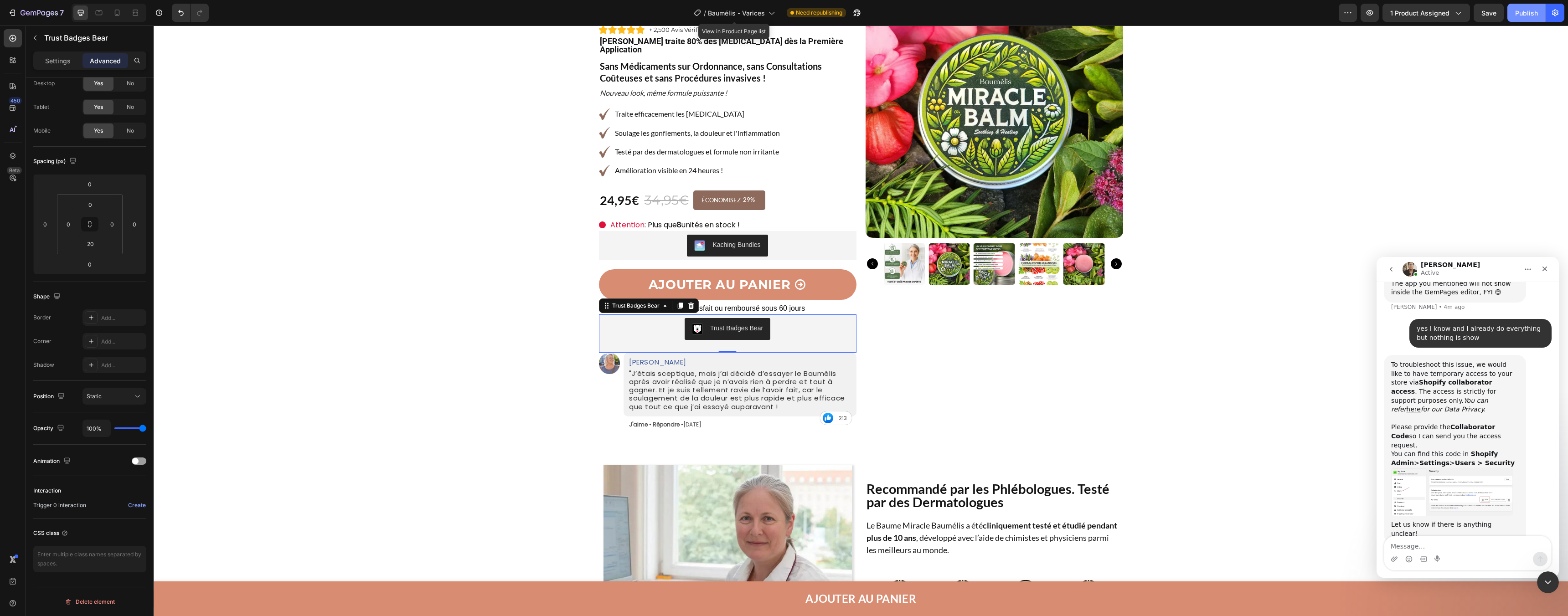
click at [1524, 17] on div "Publish" at bounding box center [1526, 13] width 23 height 10
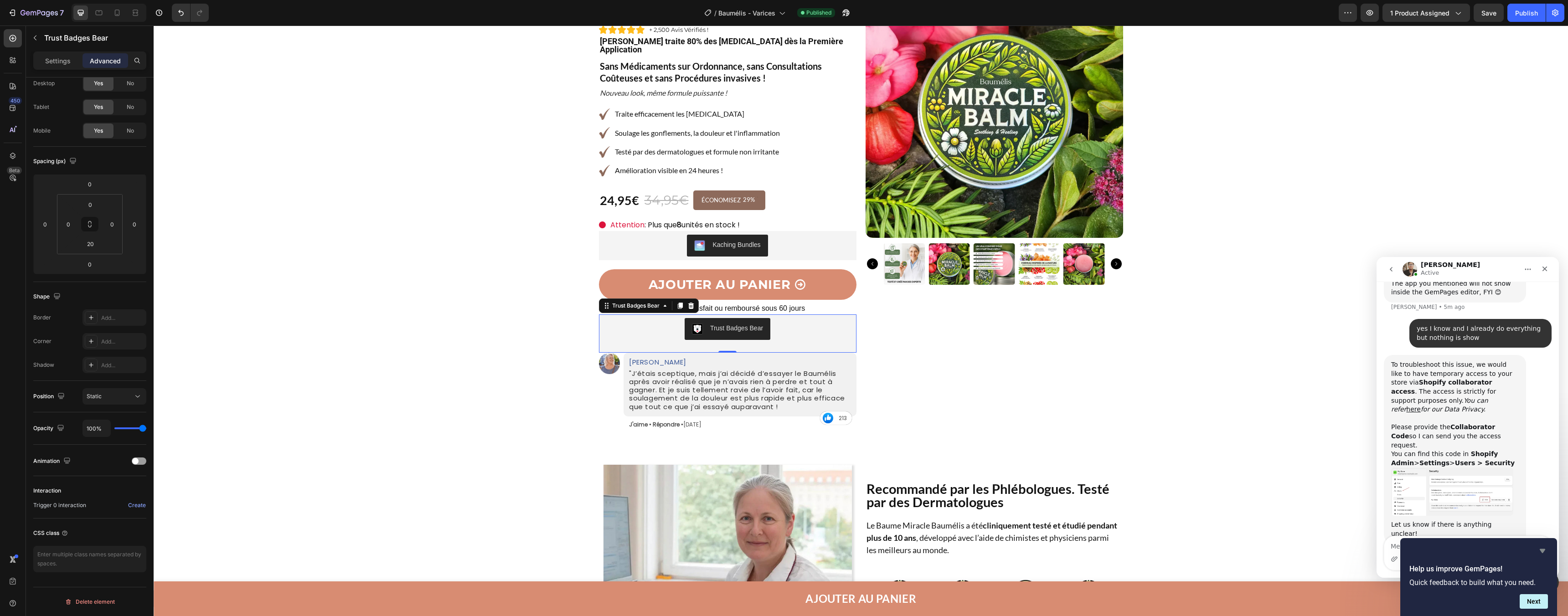
click at [1542, 549] on icon "Hide survey" at bounding box center [1542, 551] width 5 height 4
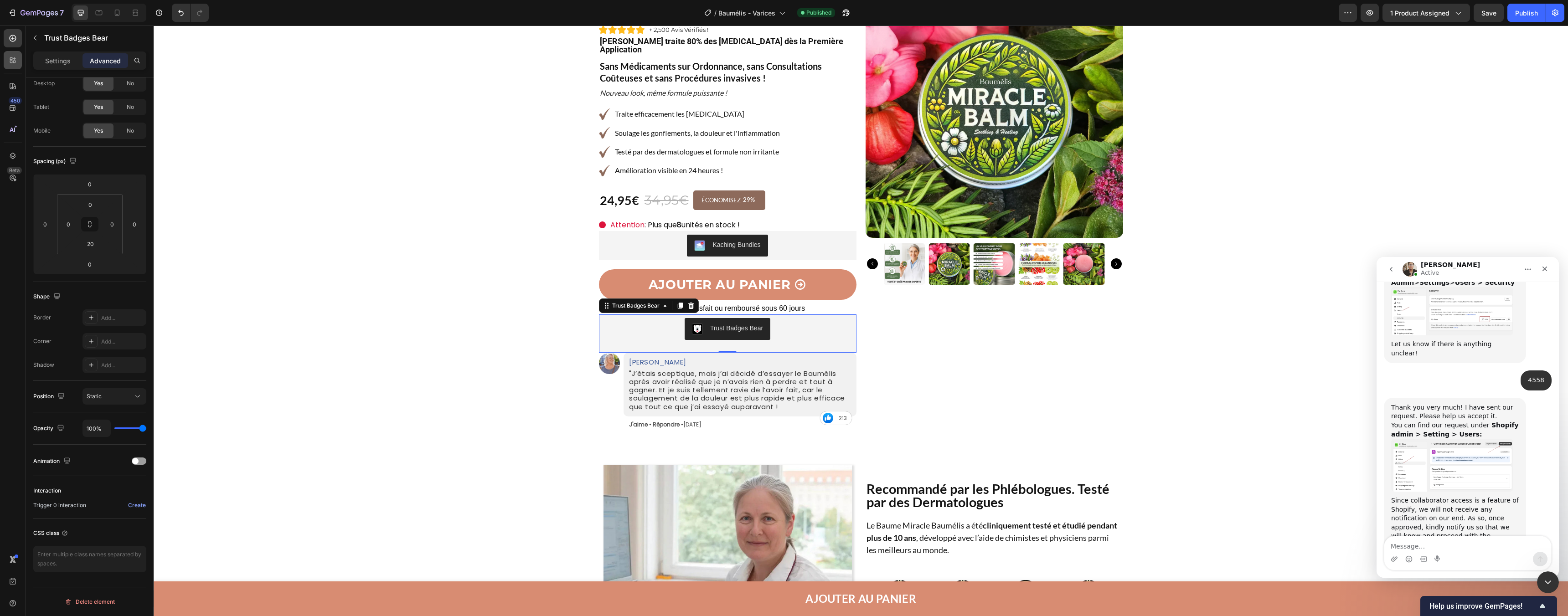
scroll to position [616, 0]
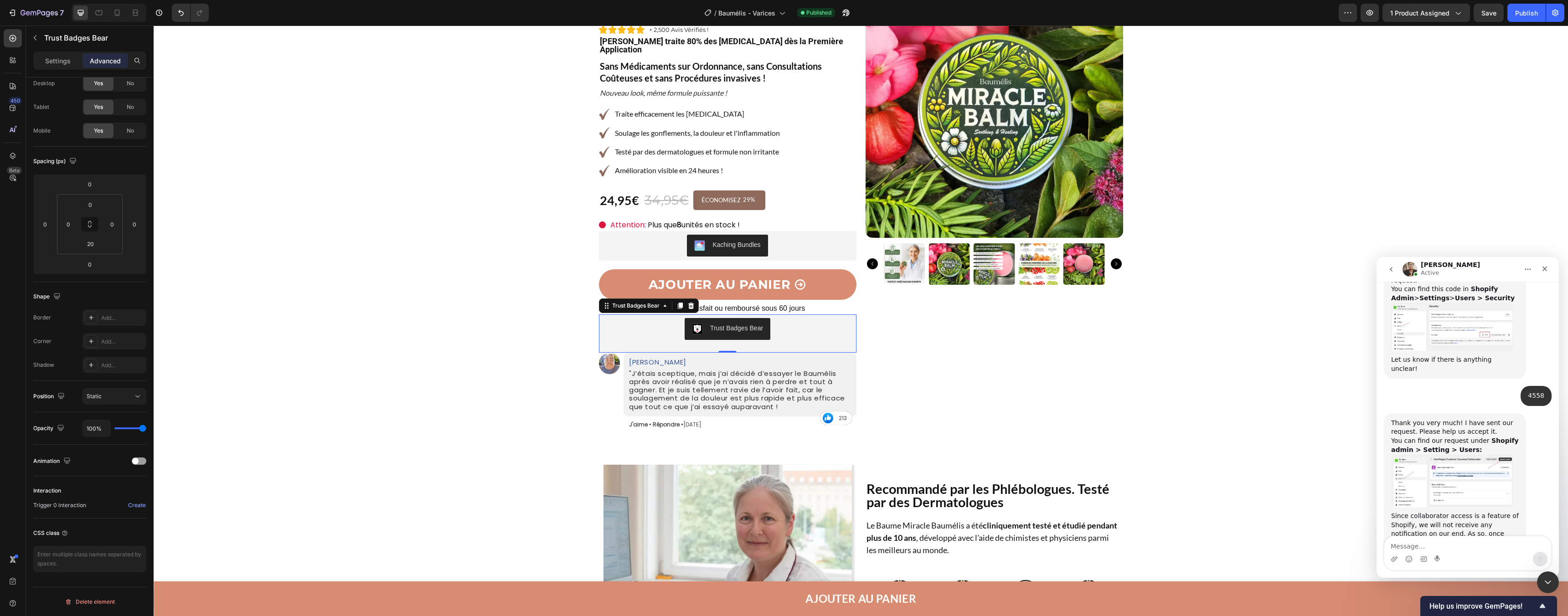
click at [1451, 533] on div "Thank you very much! I have sent our request. Please help us accept it. ﻿You ca…" at bounding box center [1468, 506] width 168 height 186
click at [1448, 539] on textarea "Message…" at bounding box center [1468, 544] width 167 height 15
type textarea "it's accepted"
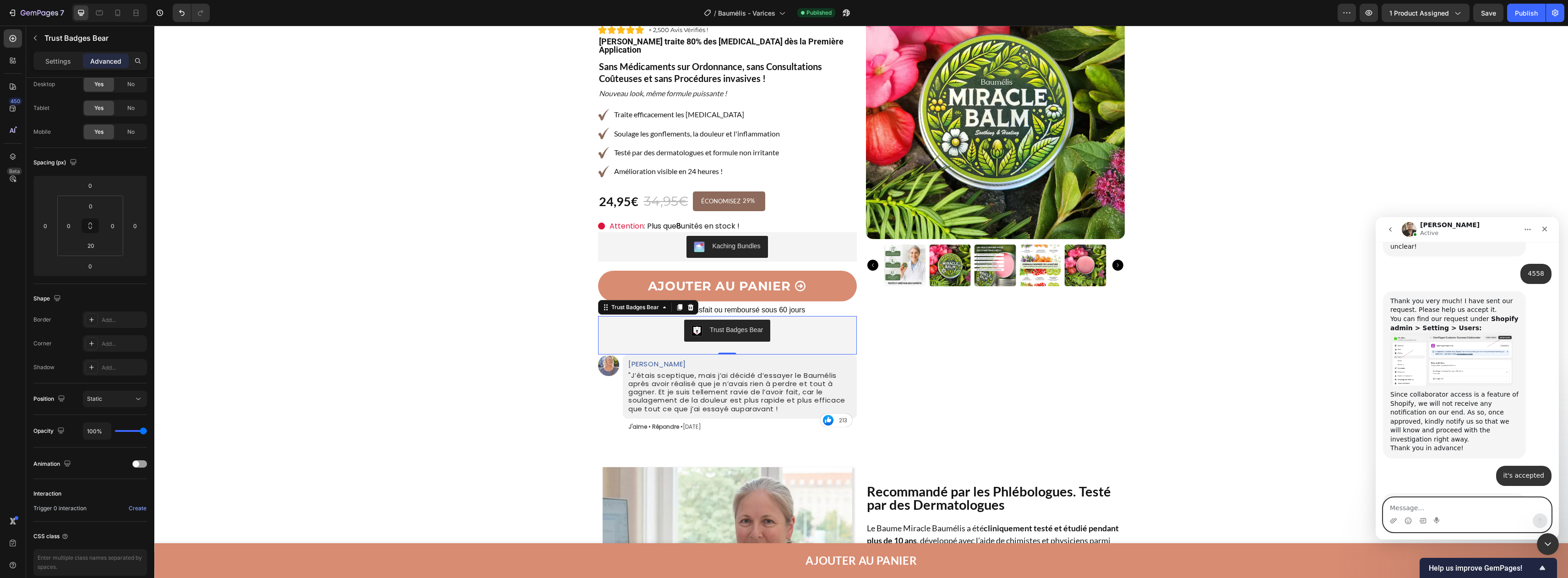
scroll to position [700, 0]
type textarea "ok alright, thank you"
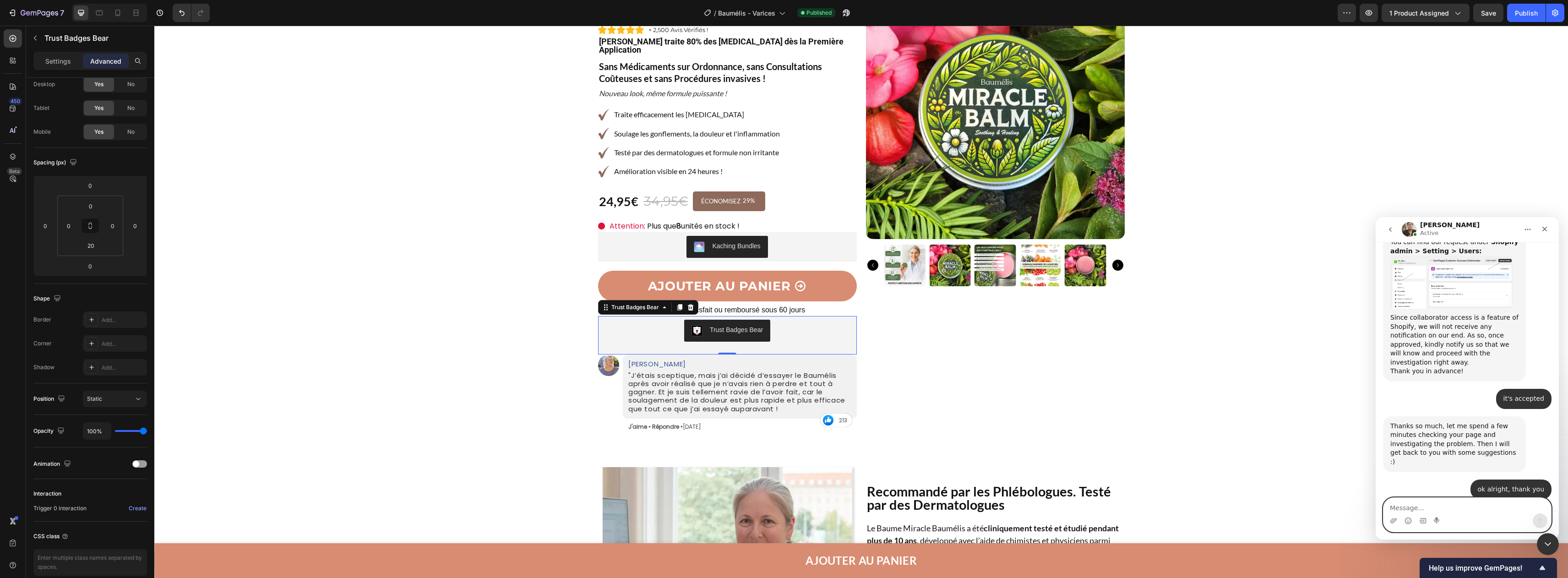
scroll to position [845, 0]
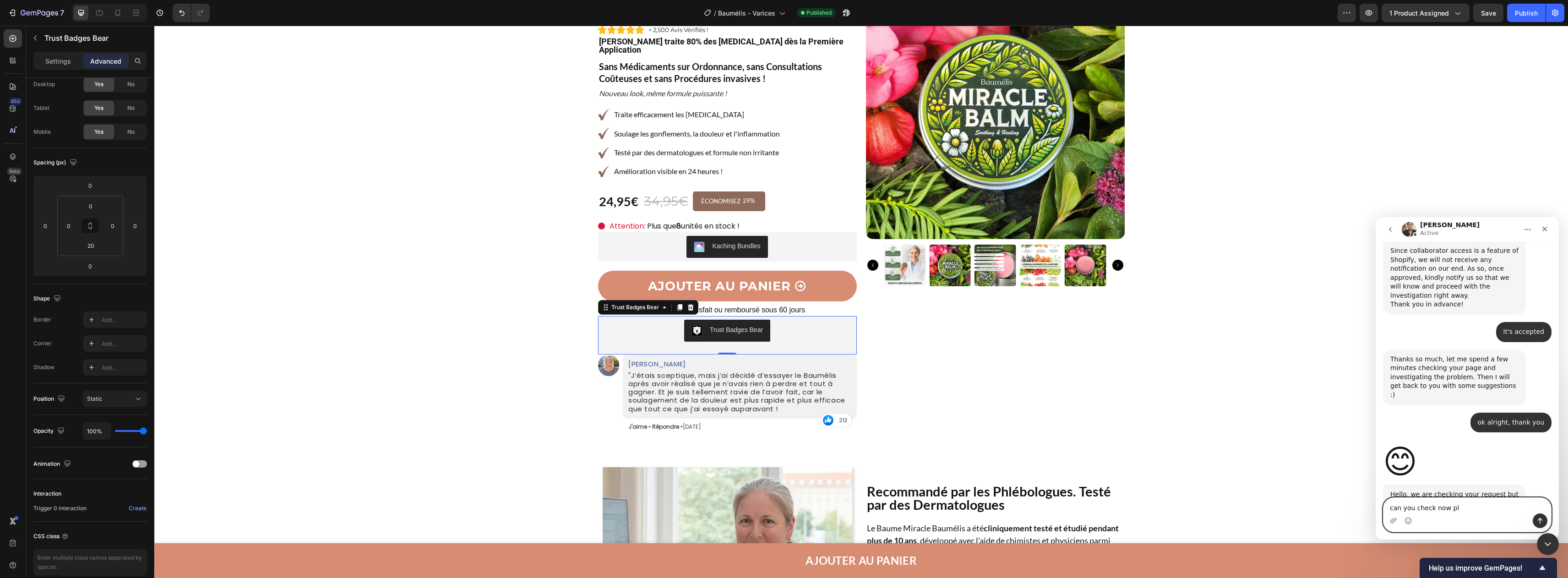
type textarea "can you check now pls"
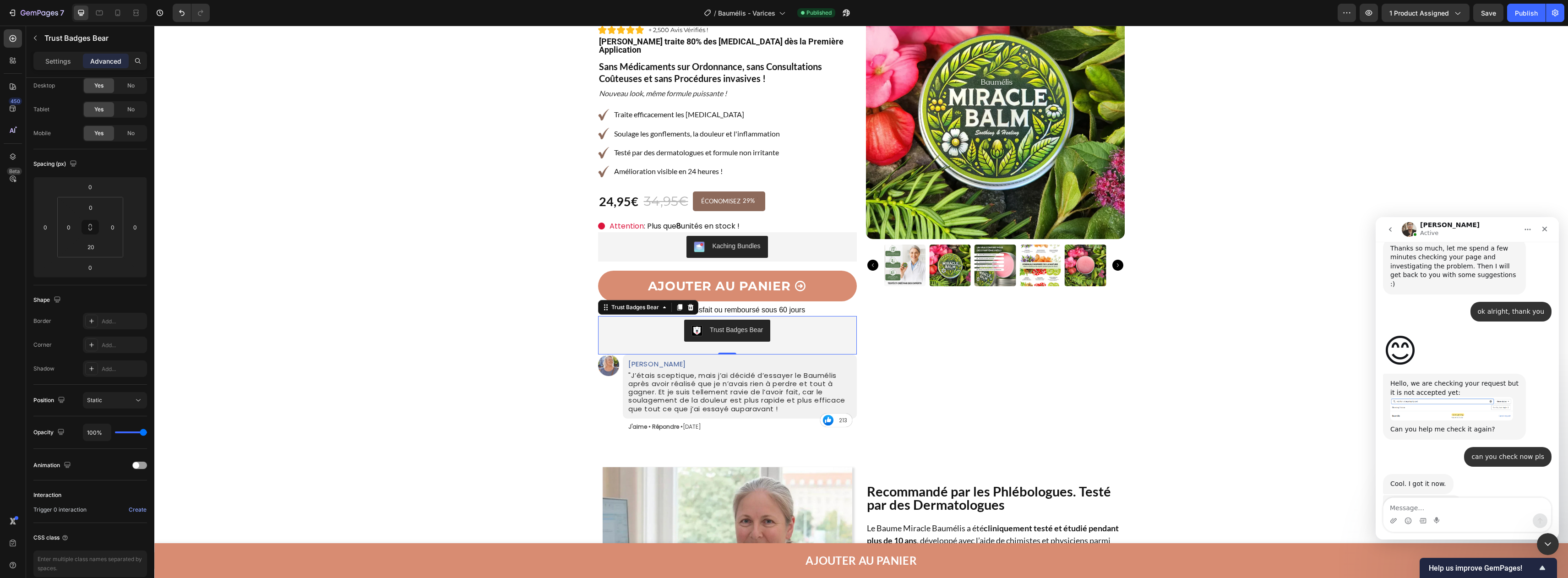
scroll to position [1009, 0]
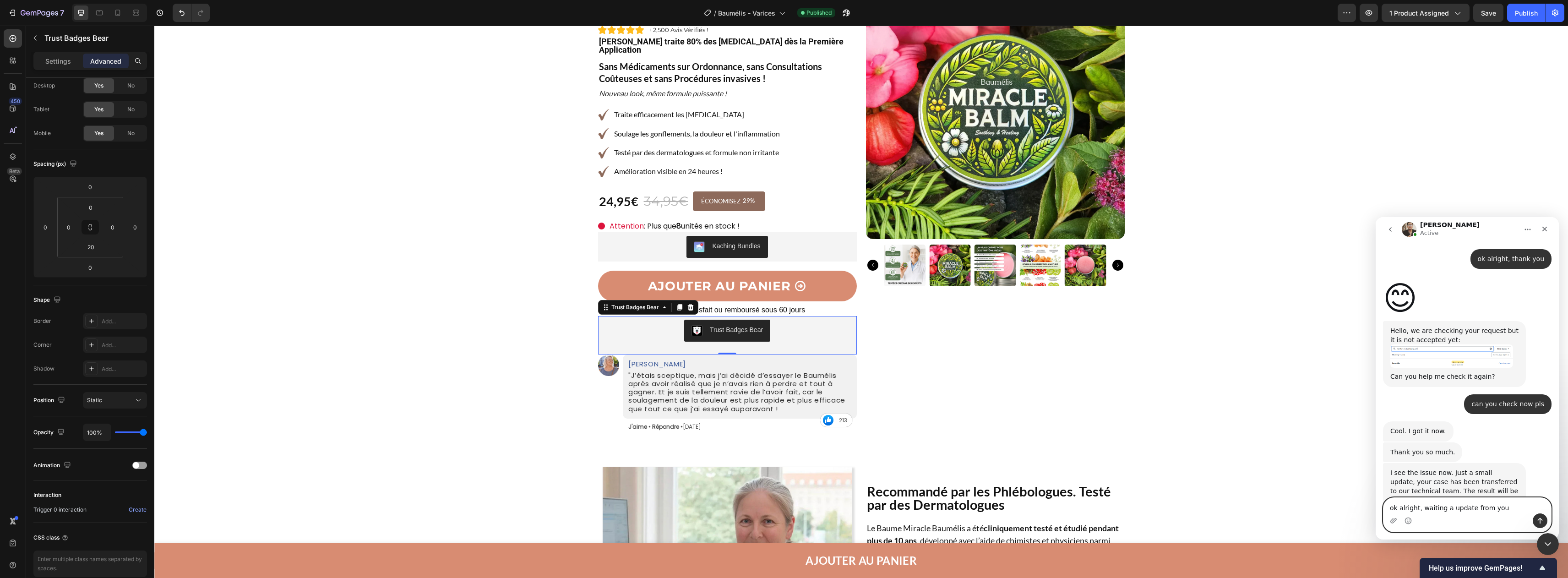
type textarea "ok alright, waiting a update from you !"
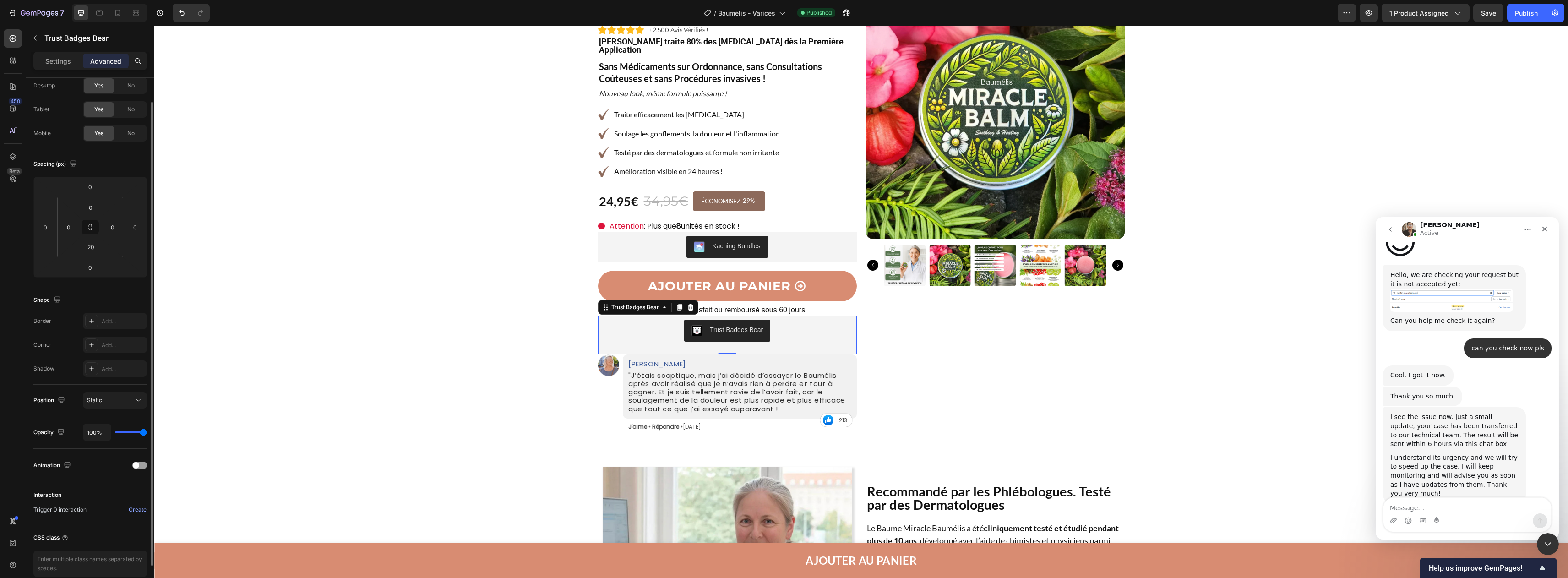
scroll to position [1064, 0]
